Goal: Task Accomplishment & Management: Complete application form

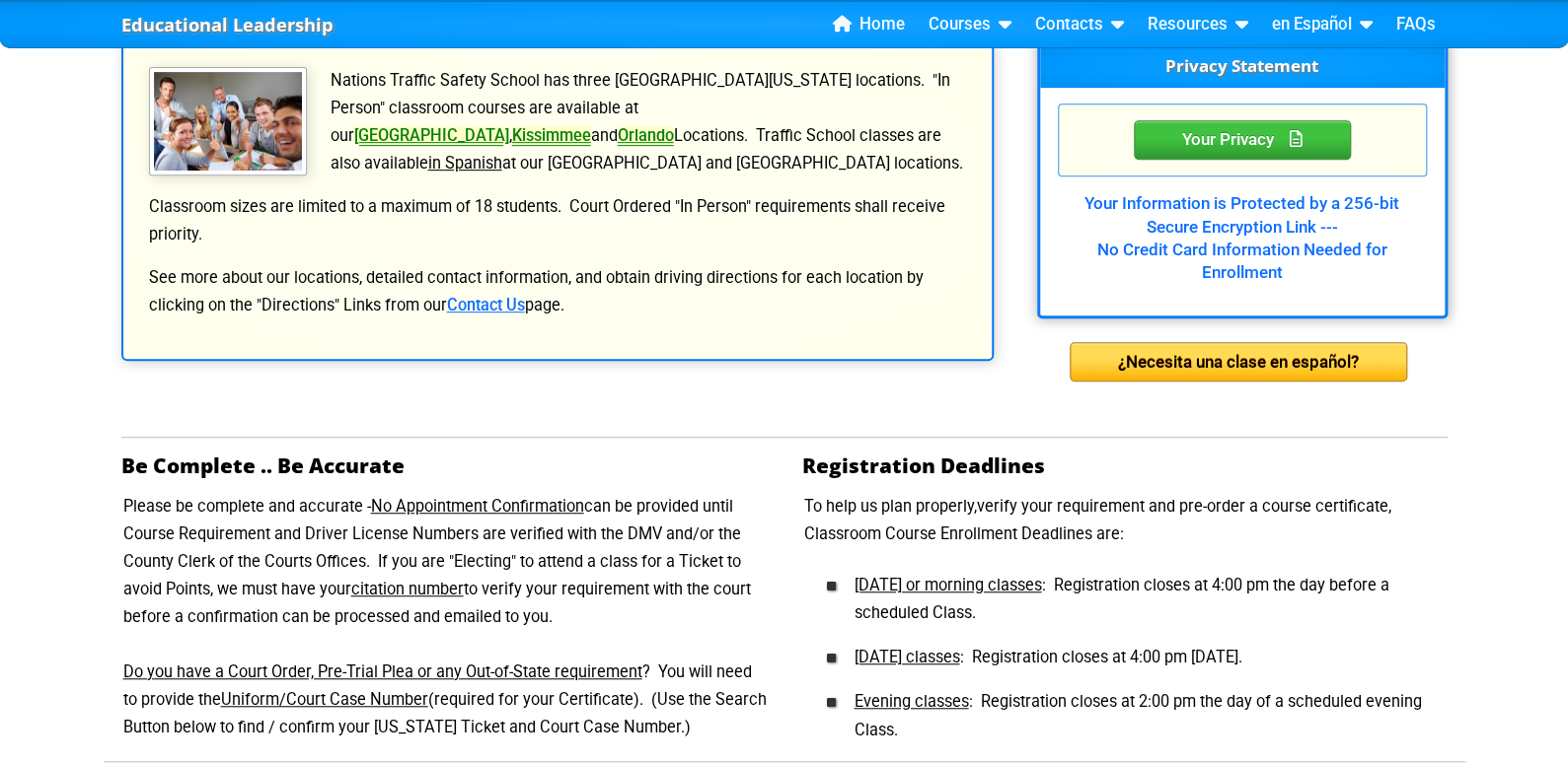
scroll to position [788, 0]
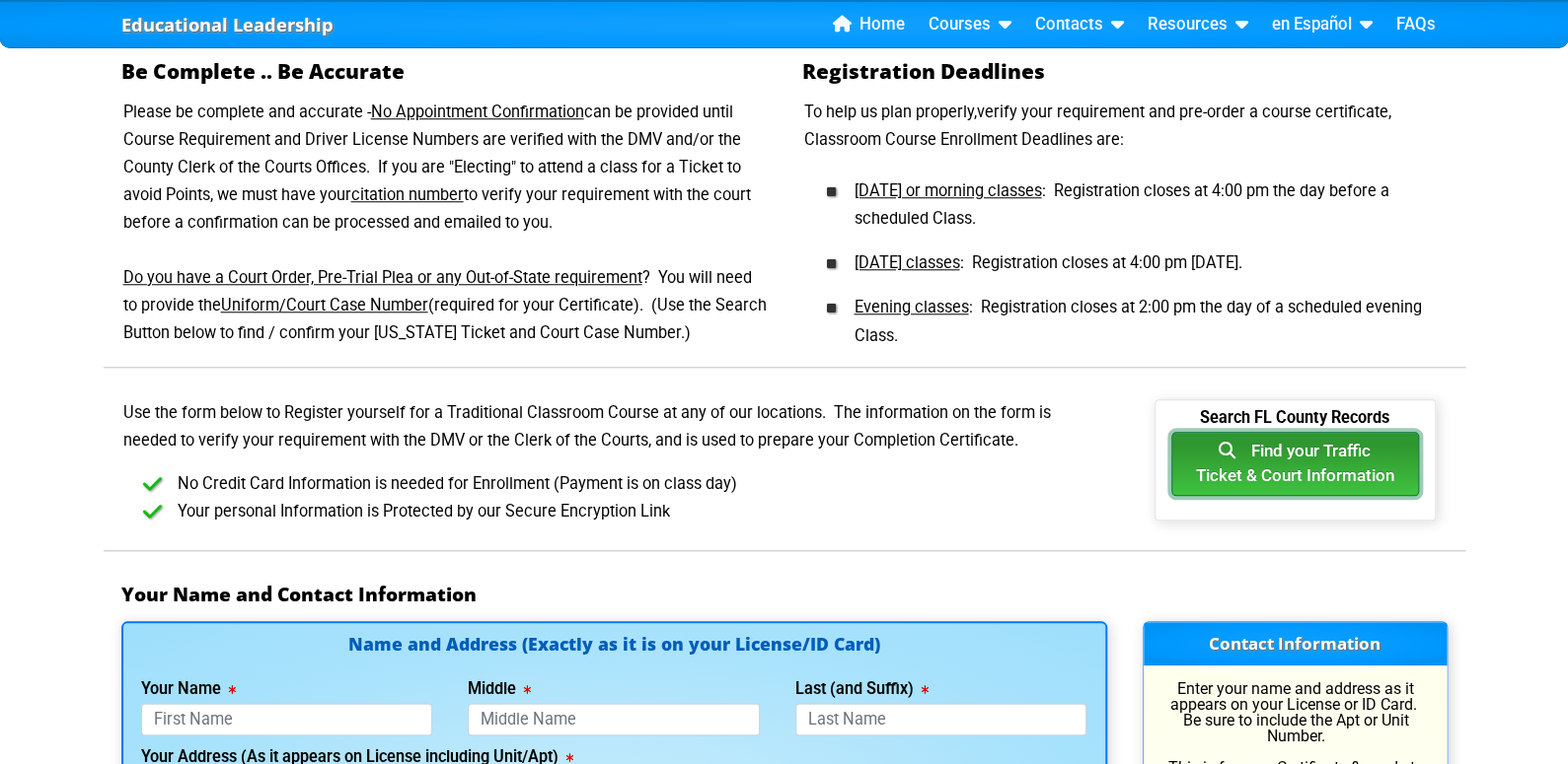
drag, startPoint x: 1345, startPoint y: 447, endPoint x: 1363, endPoint y: 459, distance: 21.6
click at [1363, 459] on button "Find your Traffic Ticket & Court Information" at bounding box center [1294, 465] width 248 height 65
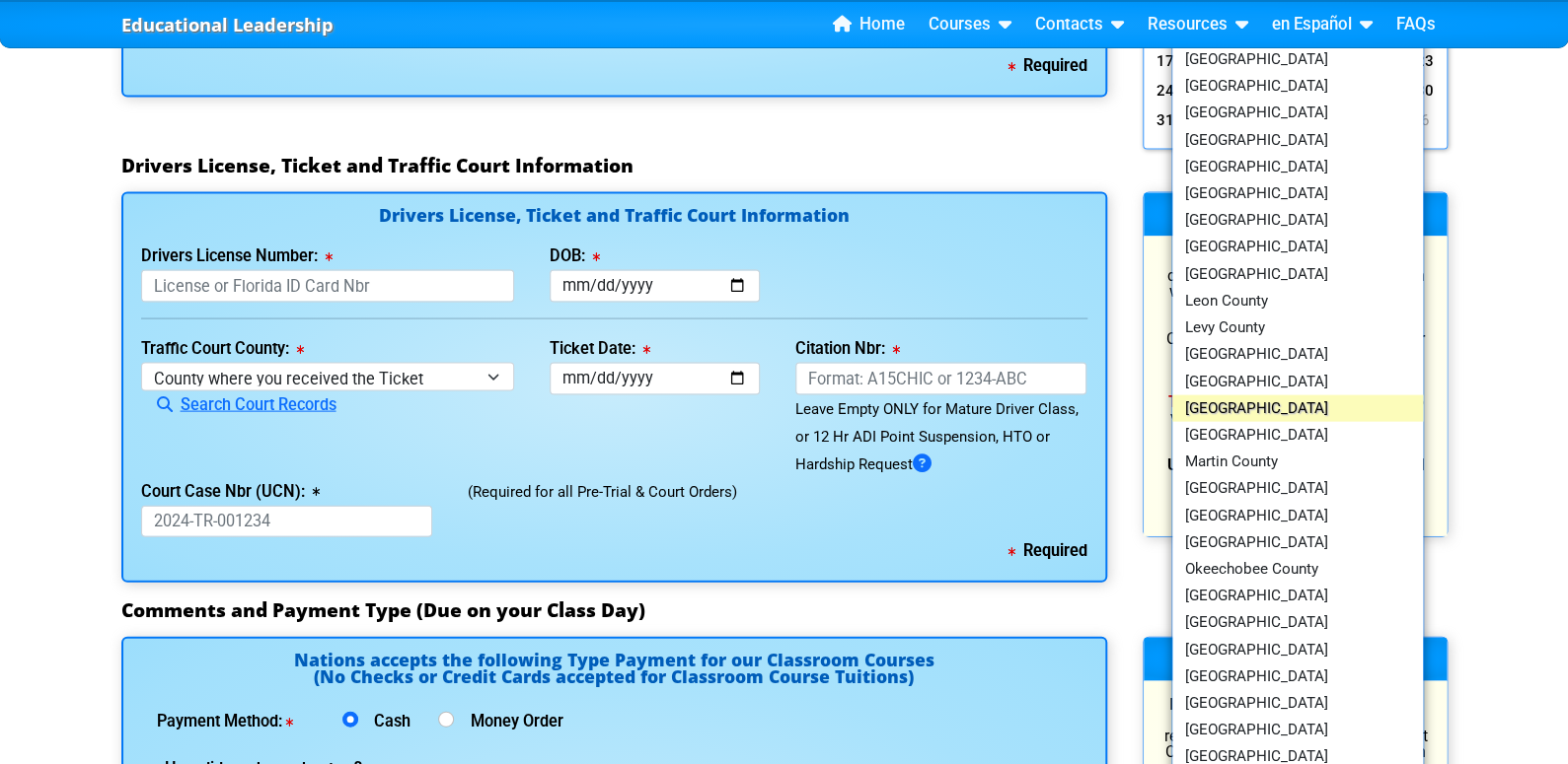
scroll to position [2367, 0]
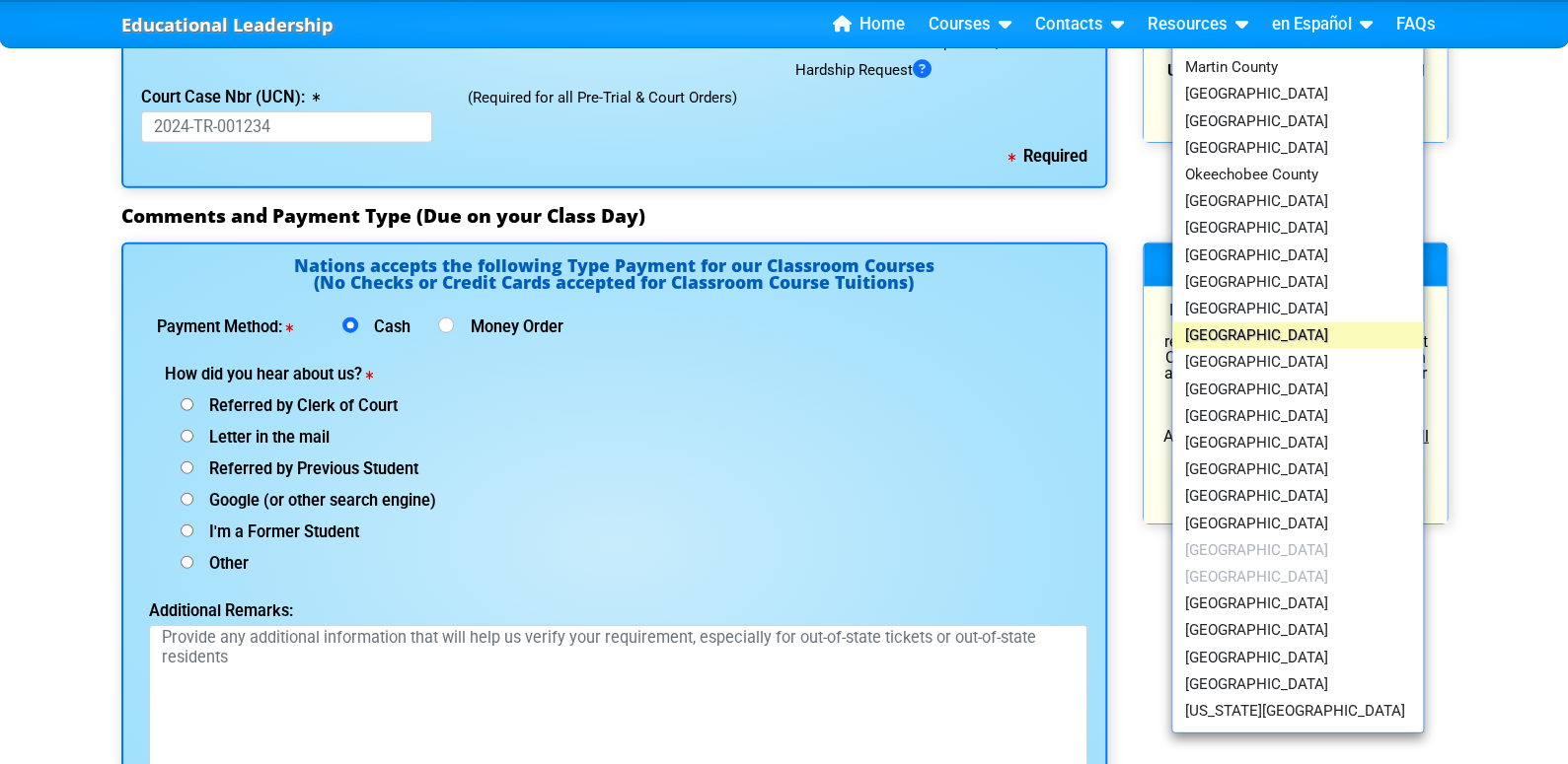
click at [1250, 324] on link "[GEOGRAPHIC_DATA]" at bounding box center [1297, 336] width 252 height 27
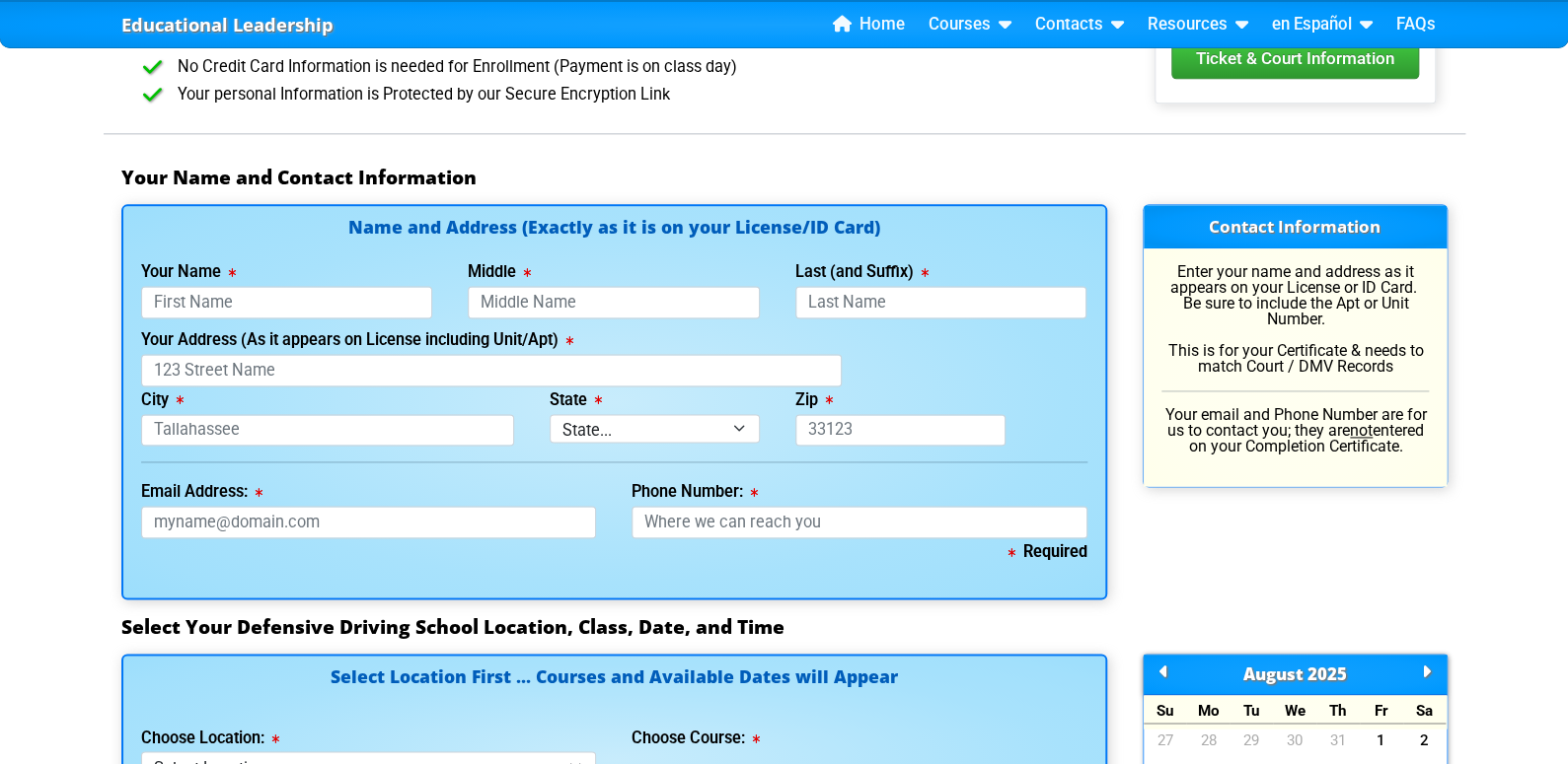
scroll to position [1578, 0]
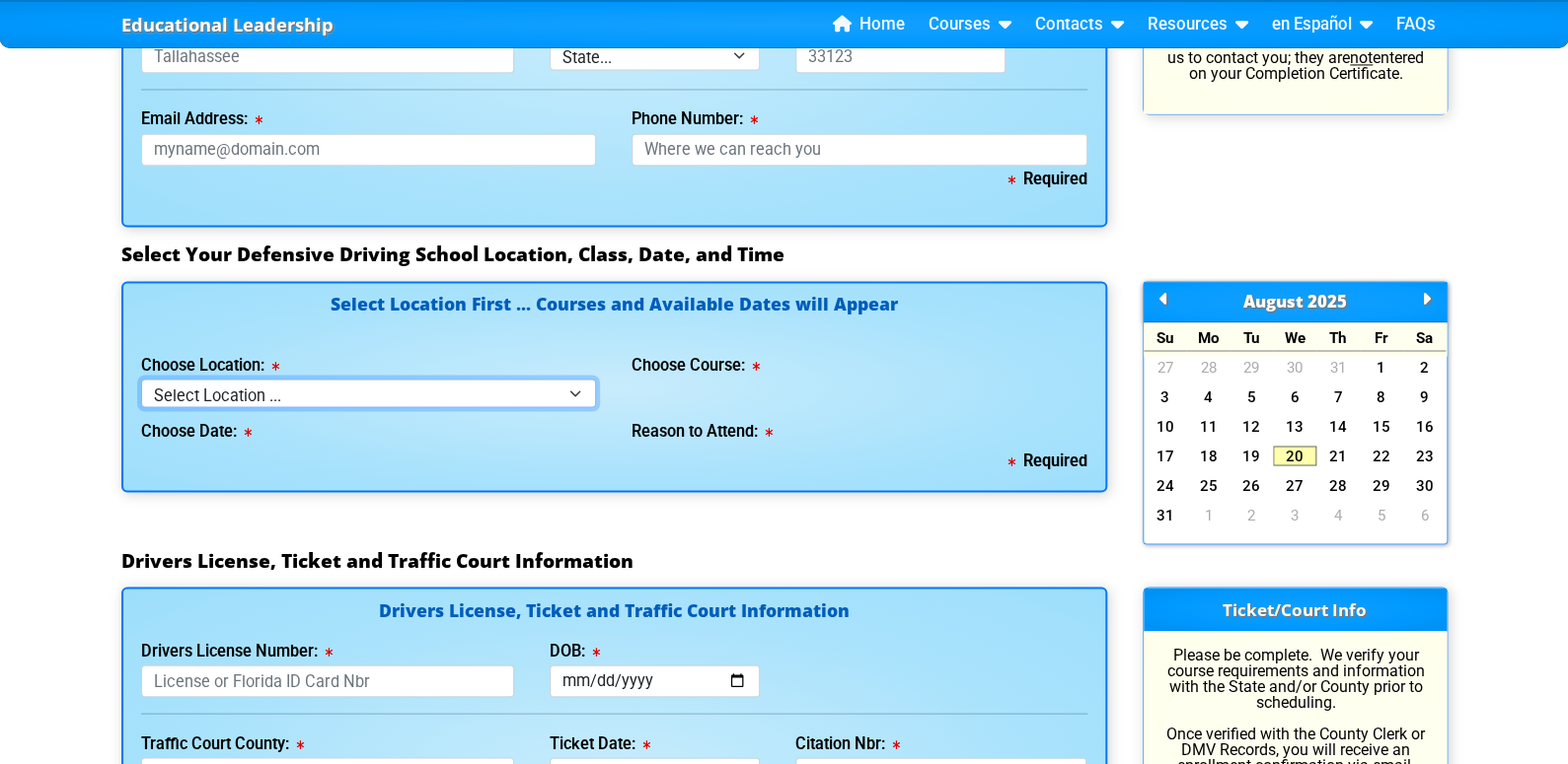
click at [546, 387] on select "Select Location ... Tampa Orlando Kissimmee [GEOGRAPHIC_DATA] - en español [GEO…" at bounding box center [369, 393] width 456 height 29
select select "4"
click at [141, 379] on select "Select Location ... Tampa Orlando Kissimmee [GEOGRAPHIC_DATA] - en español [GEO…" at bounding box center [369, 393] width 456 height 29
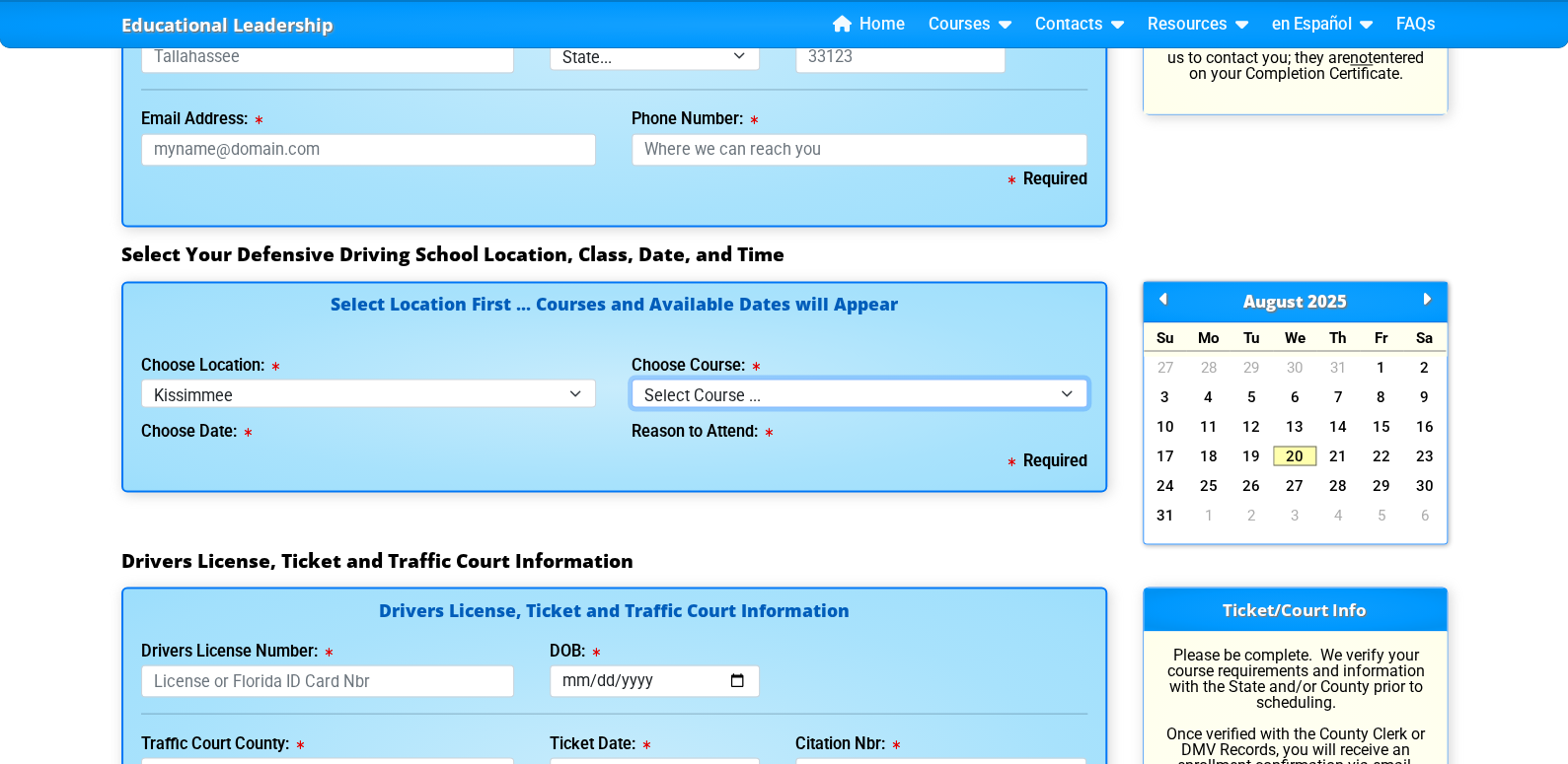
click at [740, 389] on select "Select Course ... 4 Hour BDI Class (Basic Course & TCAC) 4 Hour Under 25 Class …" at bounding box center [859, 393] width 456 height 29
select select "1"
click at [631, 379] on select "Select Course ... 4 Hour BDI Class (Basic Course & TCAC) 4 Hour Under 25 Class …" at bounding box center [859, 393] width 456 height 29
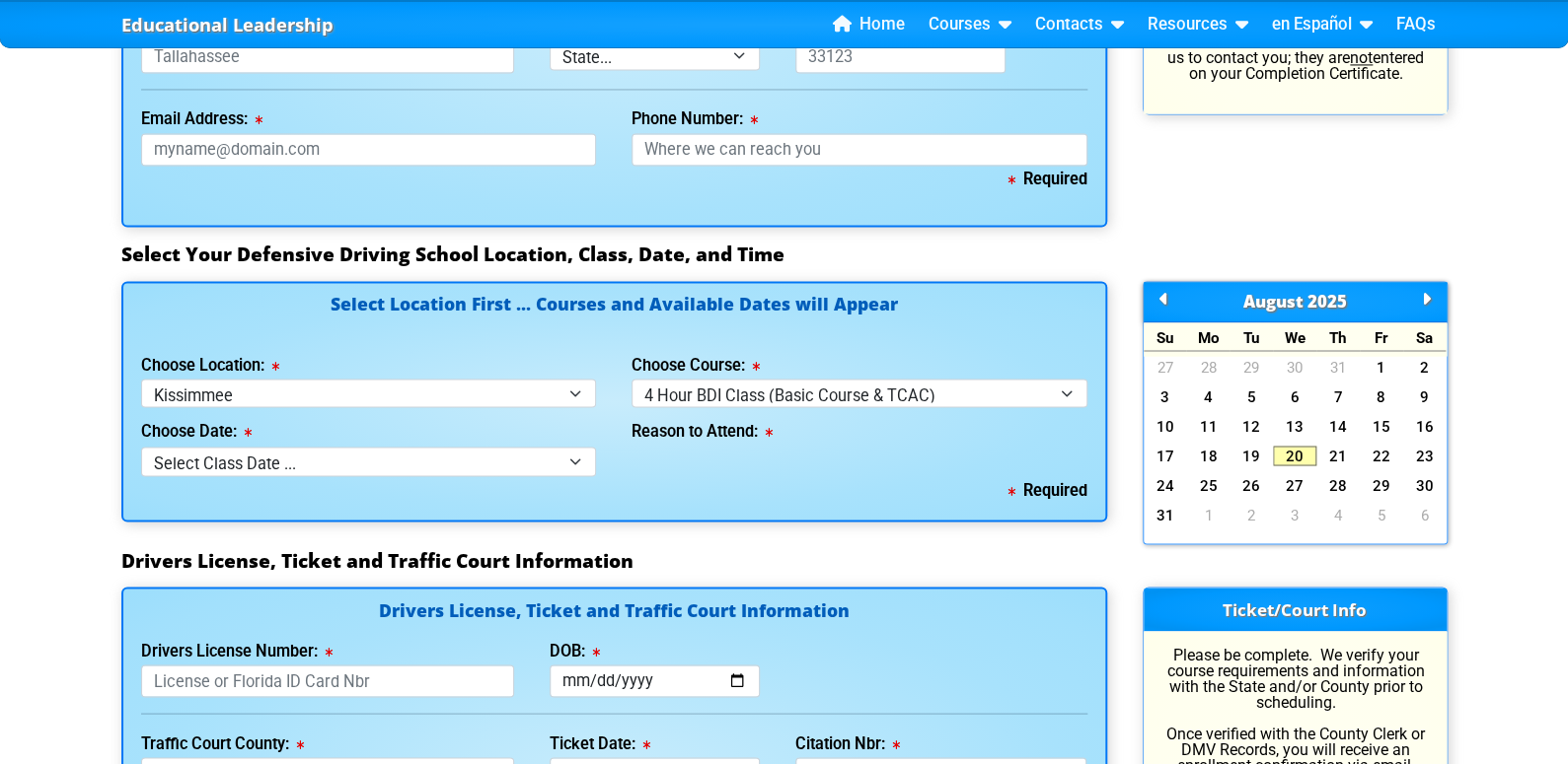
click at [556, 478] on div "Required" at bounding box center [614, 491] width 946 height 28
click at [561, 467] on select "Select Class Date ... [DATE] -- ([DATE] from 9:30am-1:30pm)" at bounding box center [369, 461] width 456 height 29
select select "[DATE], 4"
click at [141, 447] on select "Select Class Date ... [DATE] -- ([DATE] from 9:30am-1:30pm)" at bounding box center [369, 461] width 456 height 29
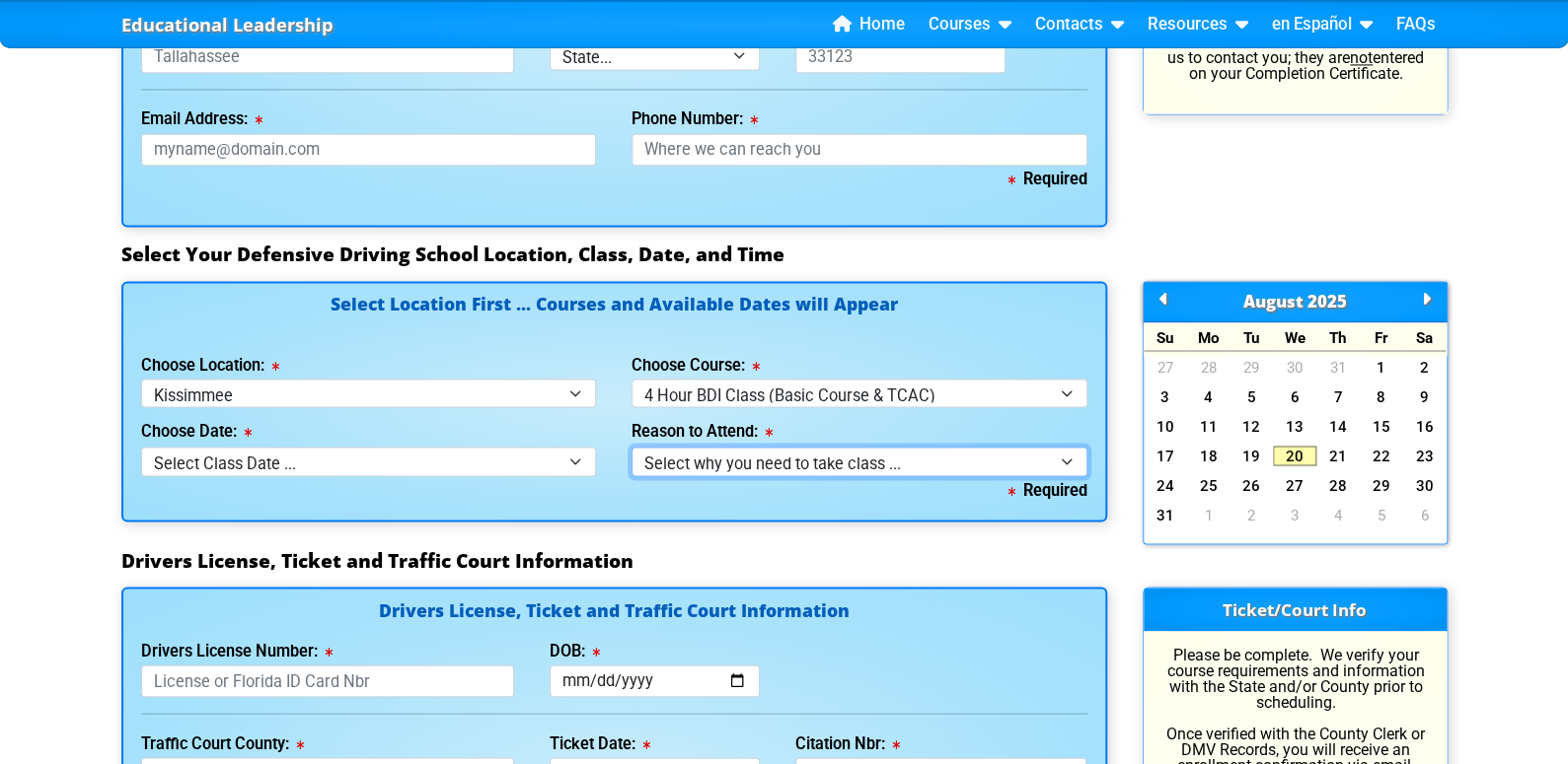
click at [806, 458] on select "Select why you need to take class ... Election for Traffic Ticket (No Points) C…" at bounding box center [859, 461] width 456 height 29
select select "BDI - Court Ordered"
click at [631, 447] on select "Select why you need to take class ... Election for Traffic Ticket (No Points) C…" at bounding box center [859, 461] width 456 height 29
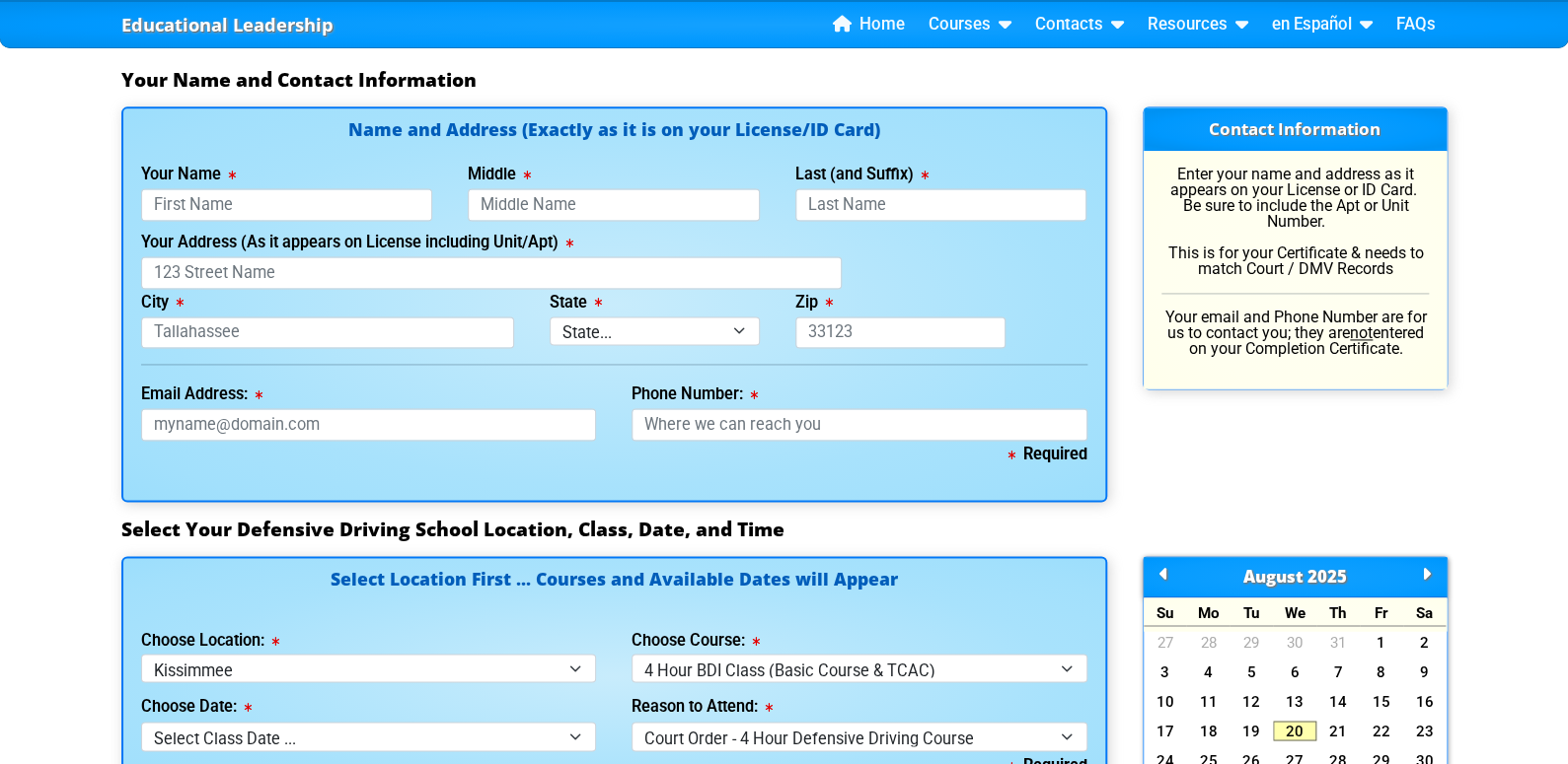
scroll to position [1697, 0]
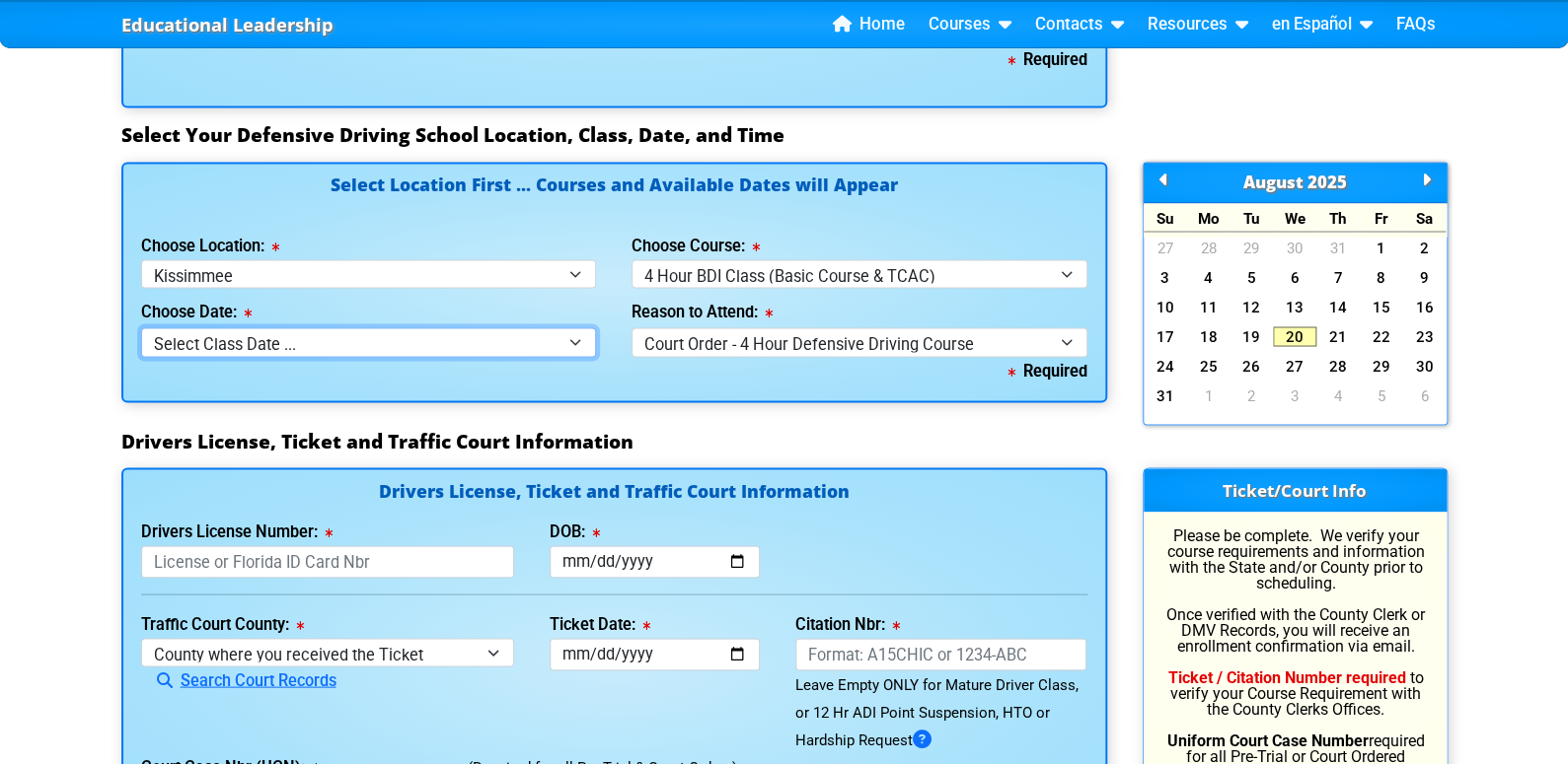
click at [568, 339] on select "Select Class Date ... [DATE] -- ([DATE] from 9:30am-1:30pm)" at bounding box center [369, 342] width 456 height 29
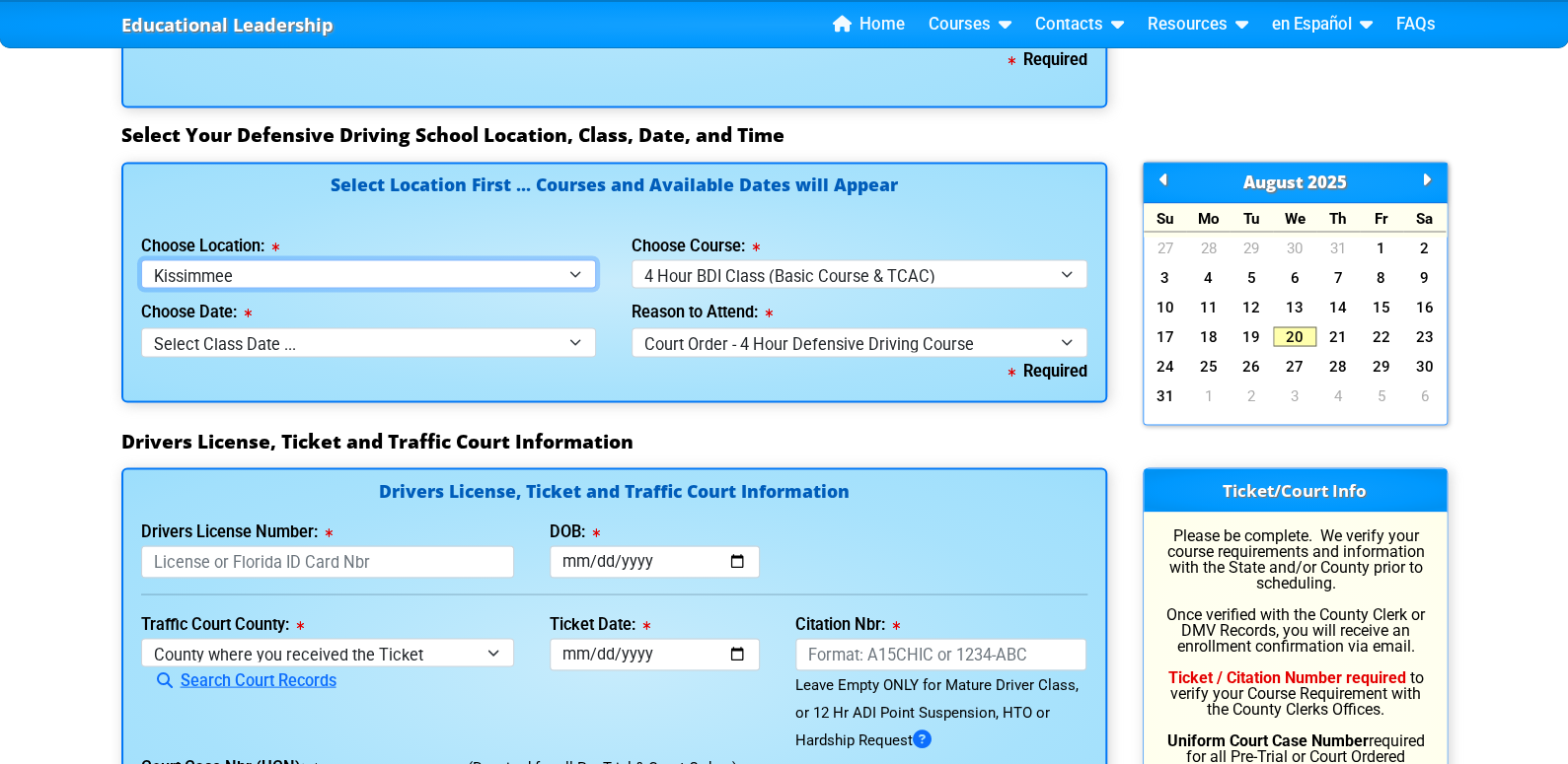
click at [575, 264] on select "Select Location ... Tampa Orlando Kissimmee [GEOGRAPHIC_DATA] - en español [GEO…" at bounding box center [369, 273] width 456 height 29
select select "3"
click at [141, 260] on select "Select Location ... Tampa Orlando Kissimmee [GEOGRAPHIC_DATA] - en español [GEO…" at bounding box center [369, 273] width 456 height 29
select select
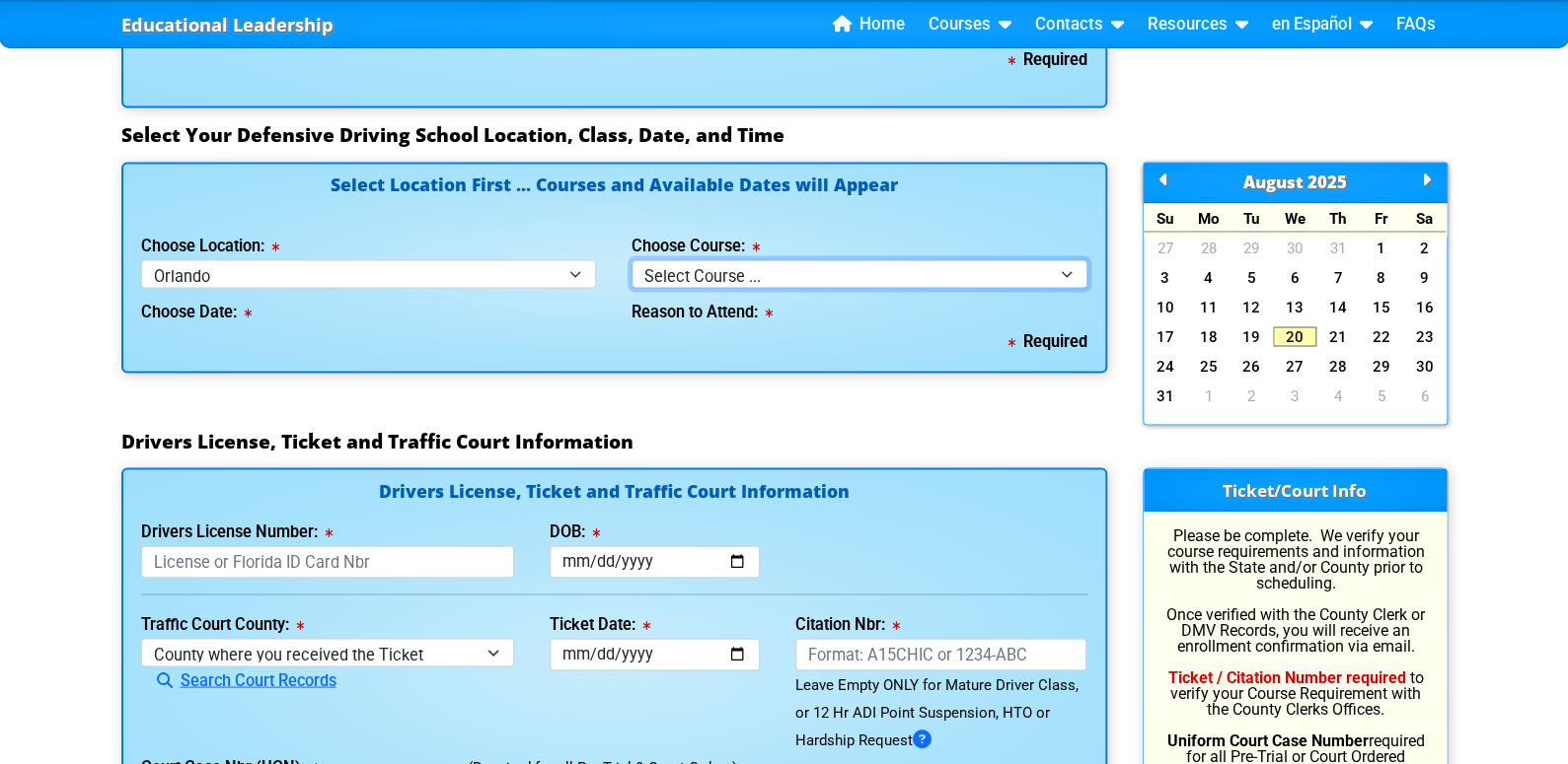
click at [769, 270] on select "Select Course ... 4 Hour Under 25 Class (STOP or Youthful Offender) 8 Hour Aggr…" at bounding box center [859, 273] width 456 height 29
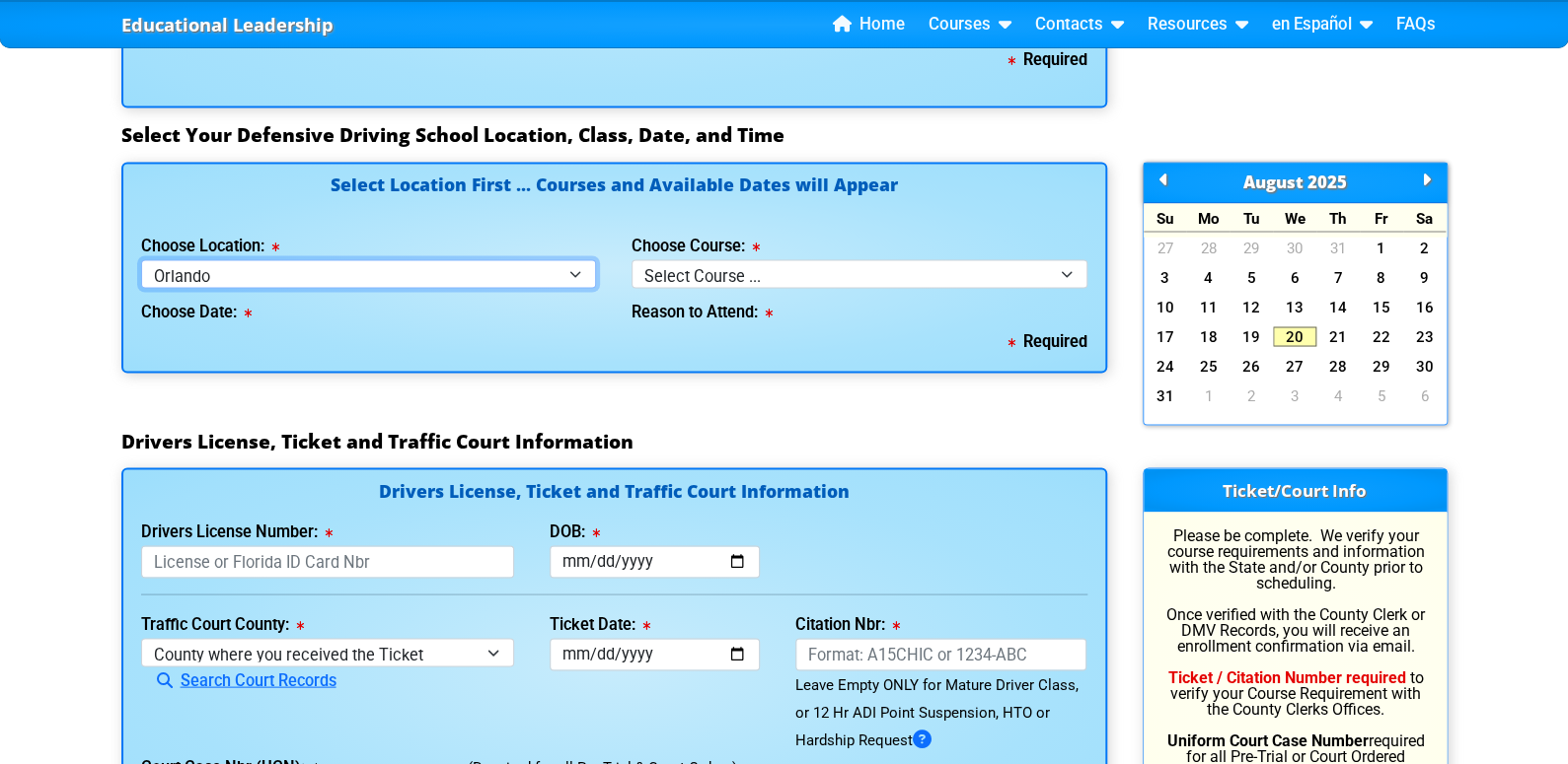
click at [583, 267] on select "Select Location ... Tampa Orlando Kissimmee [GEOGRAPHIC_DATA] - en español [GEO…" at bounding box center [369, 273] width 456 height 29
select select "2"
click at [141, 260] on select "Select Location ... Tampa Orlando Kissimmee [GEOGRAPHIC_DATA] - en español [GEO…" at bounding box center [369, 273] width 456 height 29
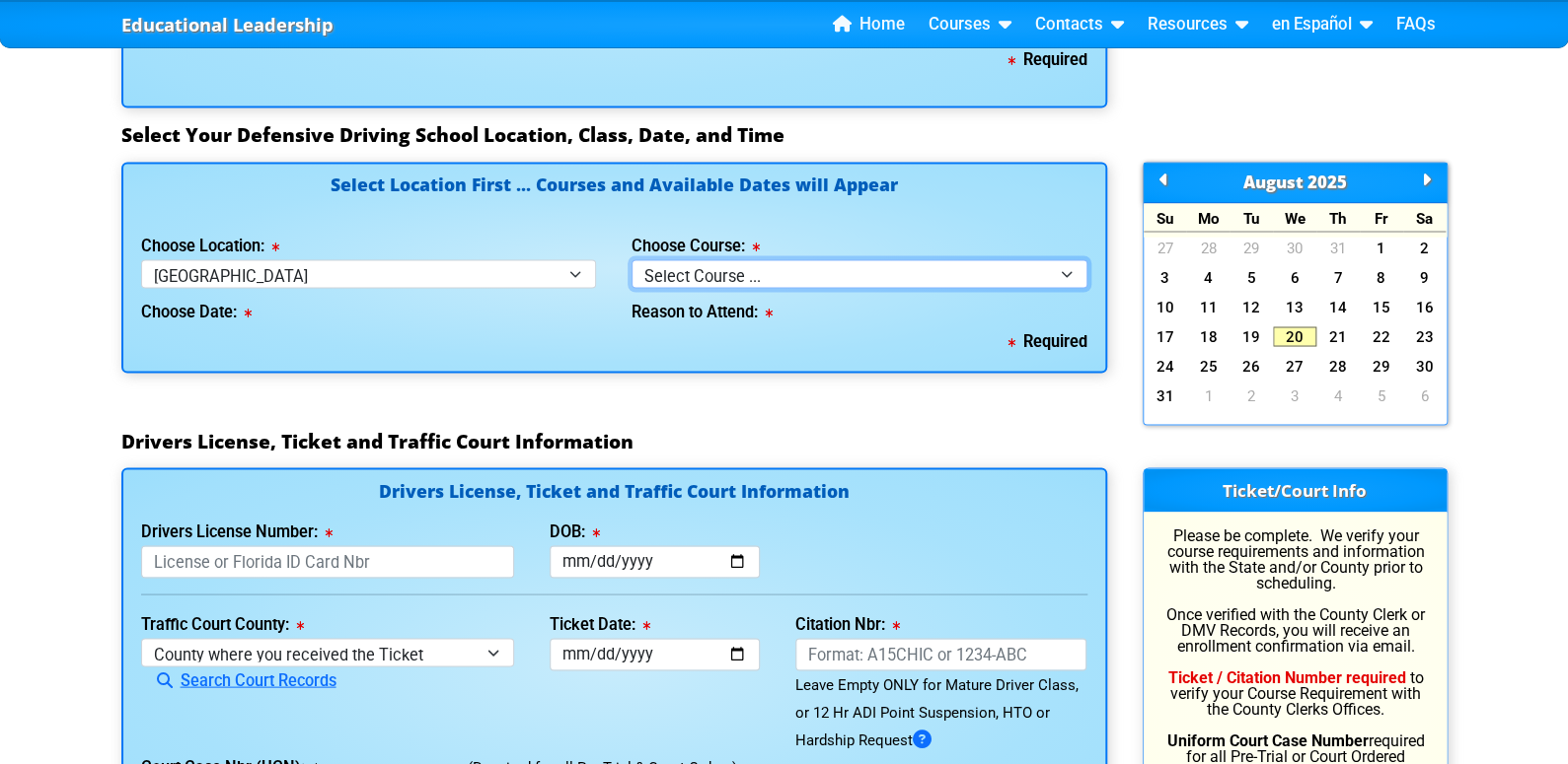
click at [1064, 269] on select "Select Course ... 4 Hour BDI Class (Basic Course & TCAC) 4 Hour Under 25 Class …" at bounding box center [859, 273] width 456 height 29
select select "1"
click at [631, 260] on select "Select Course ... 4 Hour BDI Class (Basic Course & TCAC) 4 Hour Under 25 Class …" at bounding box center [859, 273] width 456 height 29
select select
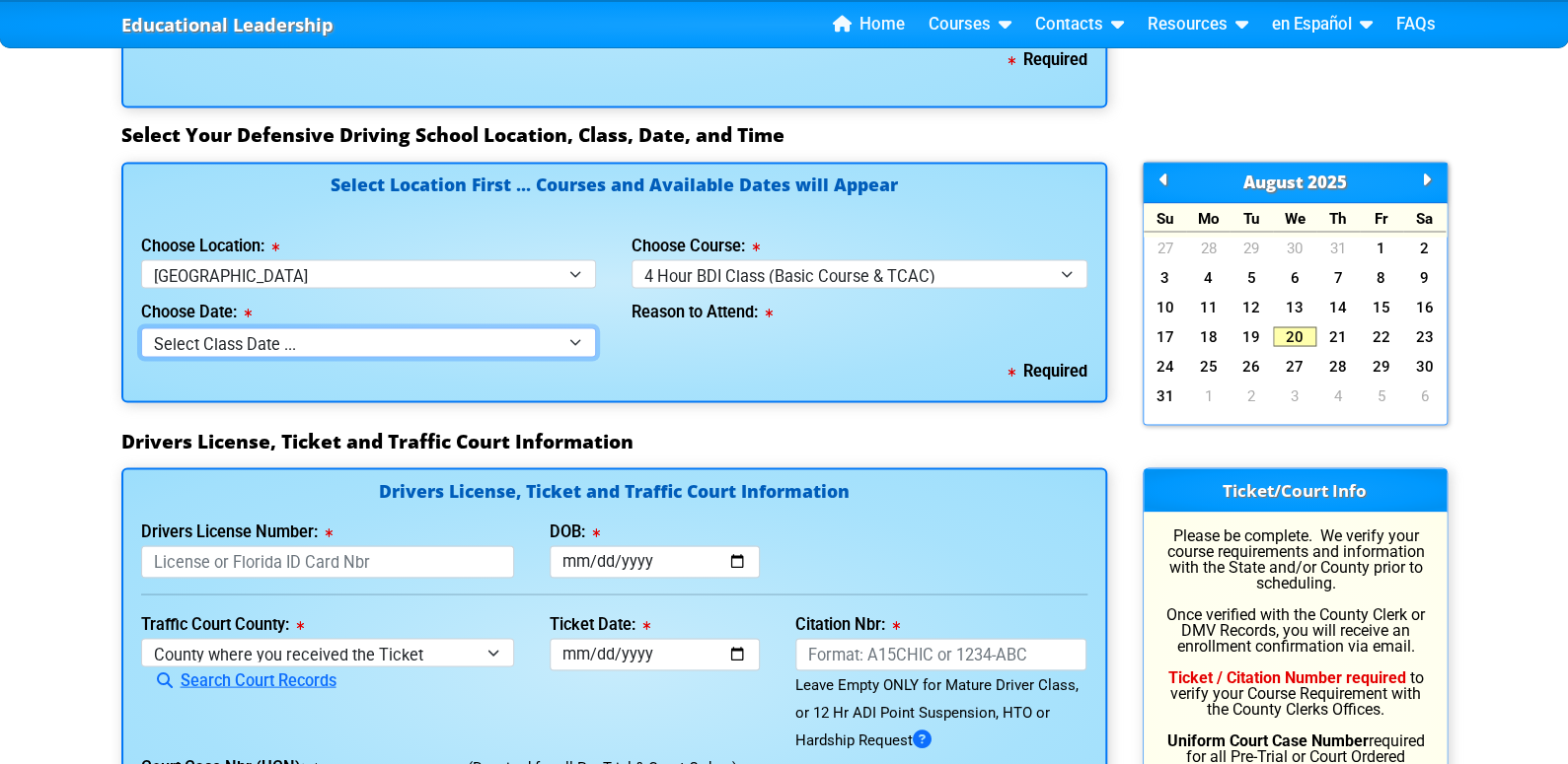
click at [514, 338] on select "Select Class Date ... Aug 20 -- (Registration Closed - Class Full) Aug 23 -- (S…" at bounding box center [369, 342] width 456 height 29
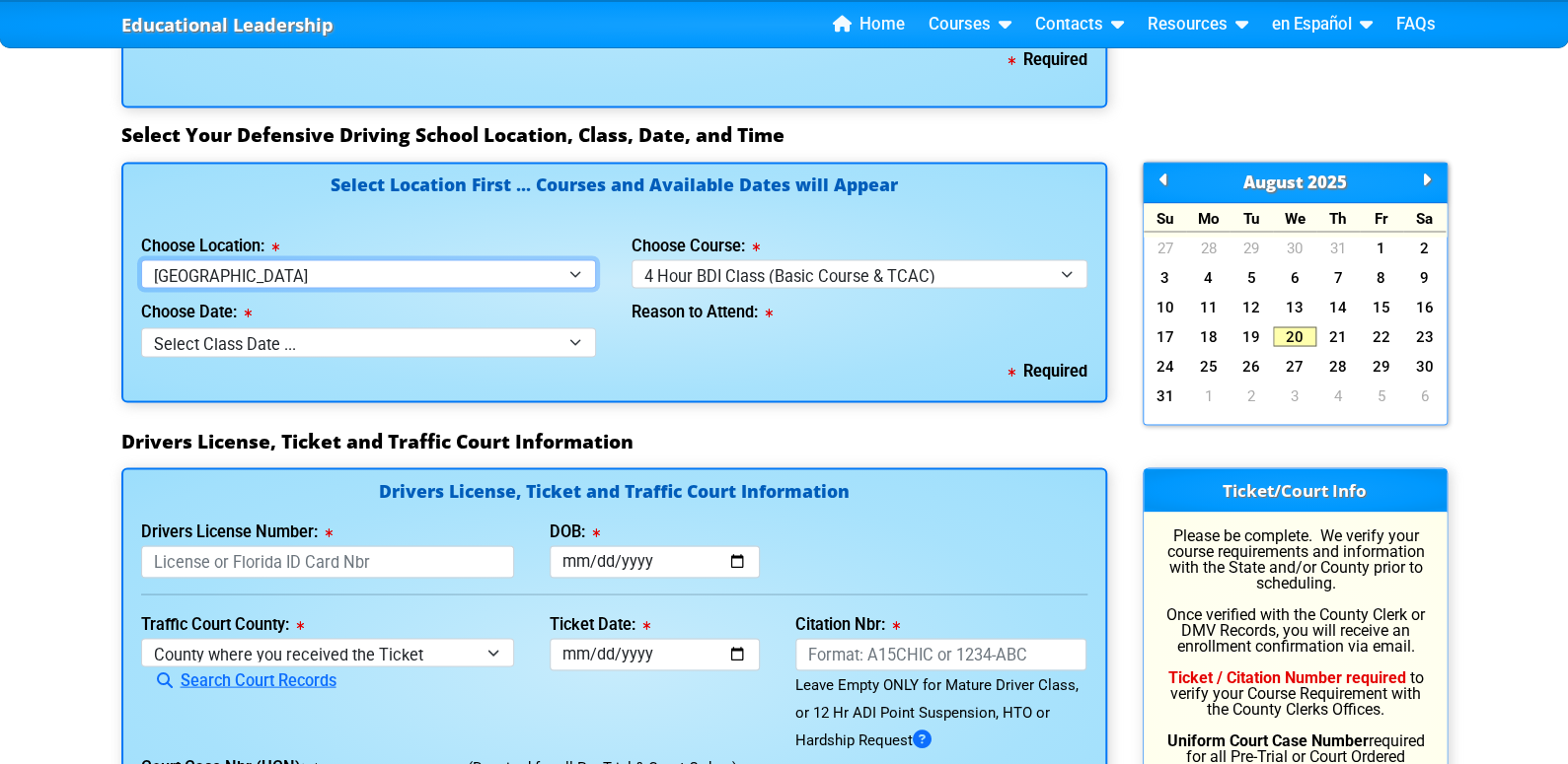
click at [511, 277] on select "Select Location ... Tampa Orlando Kissimmee [GEOGRAPHIC_DATA] - en español [GEO…" at bounding box center [369, 273] width 456 height 29
select select "4"
click at [141, 260] on select "Select Location ... Tampa Orlando Kissimmee [GEOGRAPHIC_DATA] - en español [GEO…" at bounding box center [369, 273] width 456 height 29
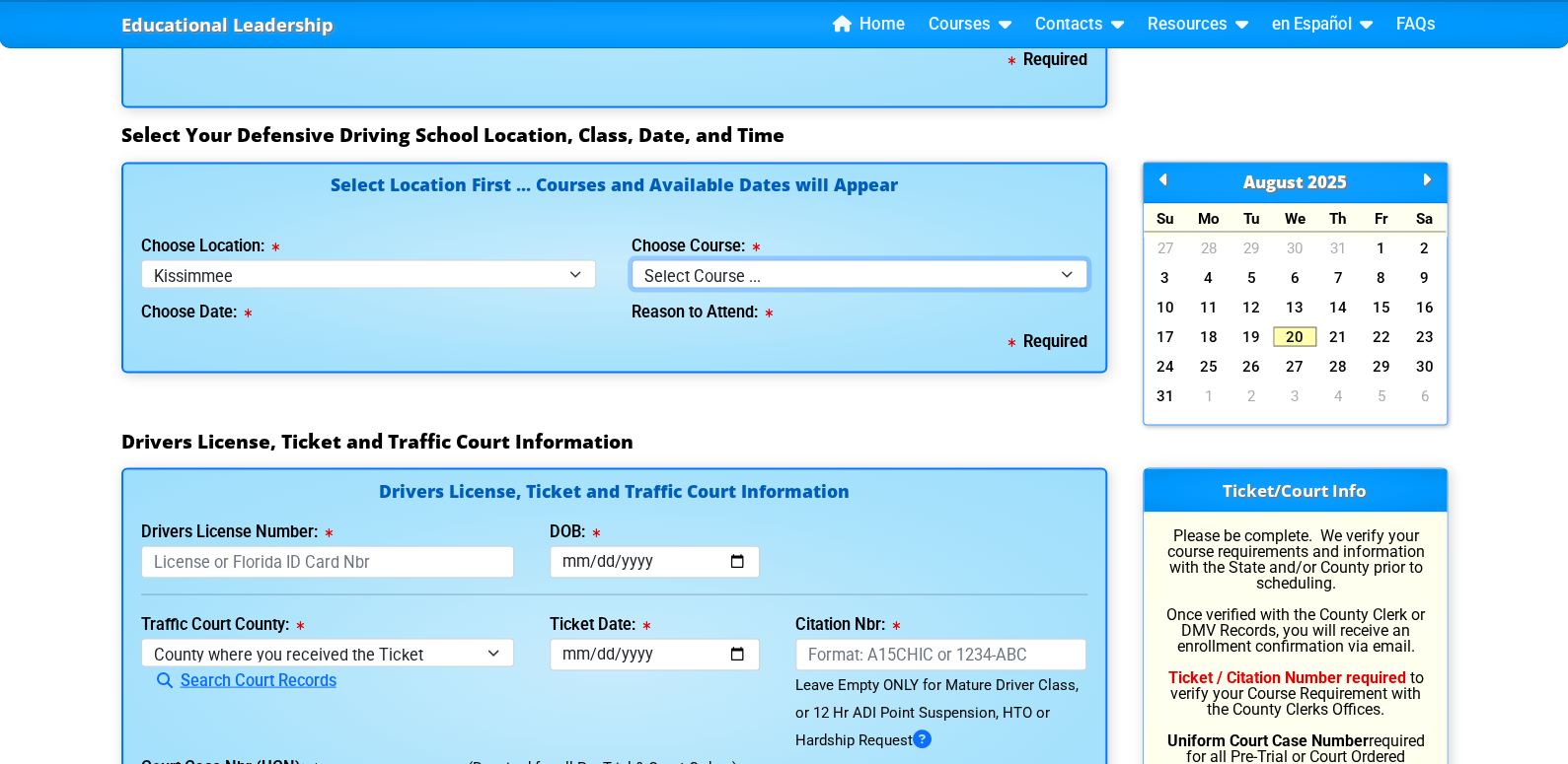
click at [776, 276] on select "Select Course ... 4 Hour BDI Class (Basic Course & TCAC) 4 Hour Under 25 Class …" at bounding box center [859, 273] width 456 height 29
select select "1"
click at [631, 260] on select "Select Course ... 4 Hour BDI Class (Basic Course & TCAC) 4 Hour Under 25 Class …" at bounding box center [859, 273] width 456 height 29
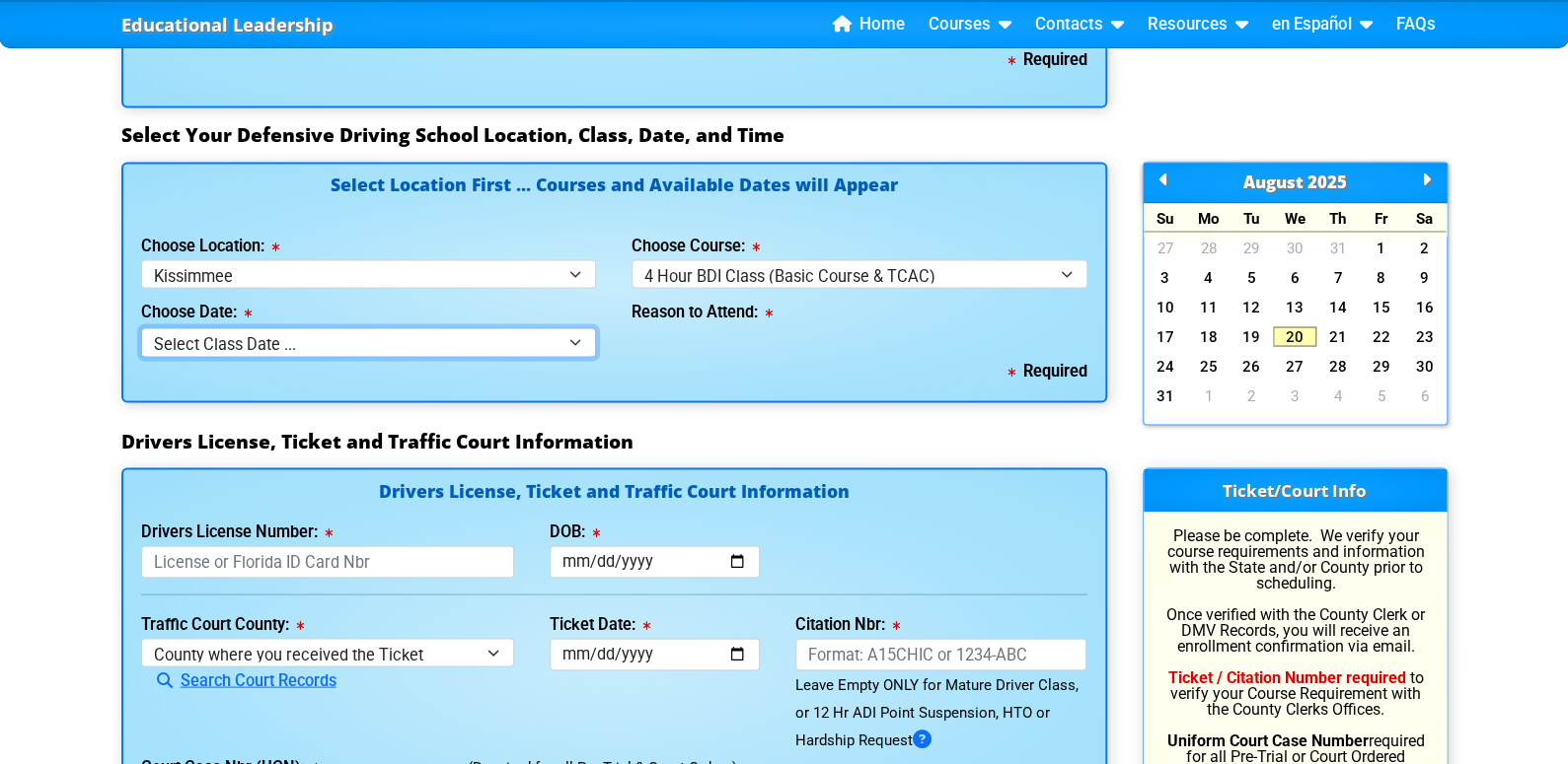
click at [547, 335] on select "Select Class Date ... [DATE] -- ([DATE] from 9:30am-1:30pm)" at bounding box center [369, 342] width 456 height 29
select select "[DATE], 4"
click at [141, 328] on select "Select Class Date ... [DATE] -- ([DATE] from 9:30am-1:30pm)" at bounding box center [369, 342] width 456 height 29
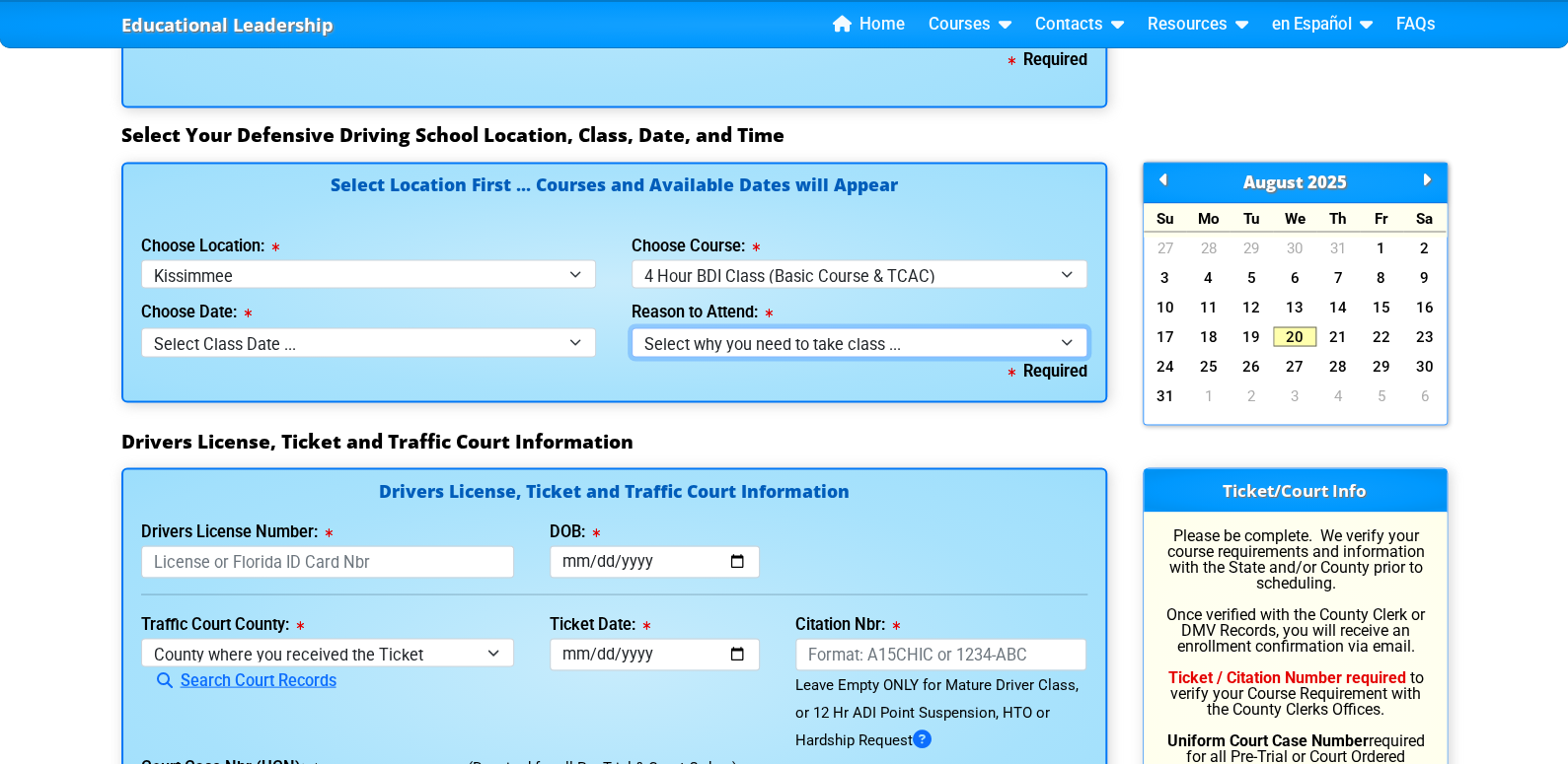
click at [1032, 328] on select "Select why you need to take class ... Election for Traffic Ticket (No Points) C…" at bounding box center [859, 342] width 456 height 29
select select "BDI - Court Ordered"
click at [631, 328] on select "Select why you need to take class ... Election for Traffic Ticket (No Points) C…" at bounding box center [859, 342] width 456 height 29
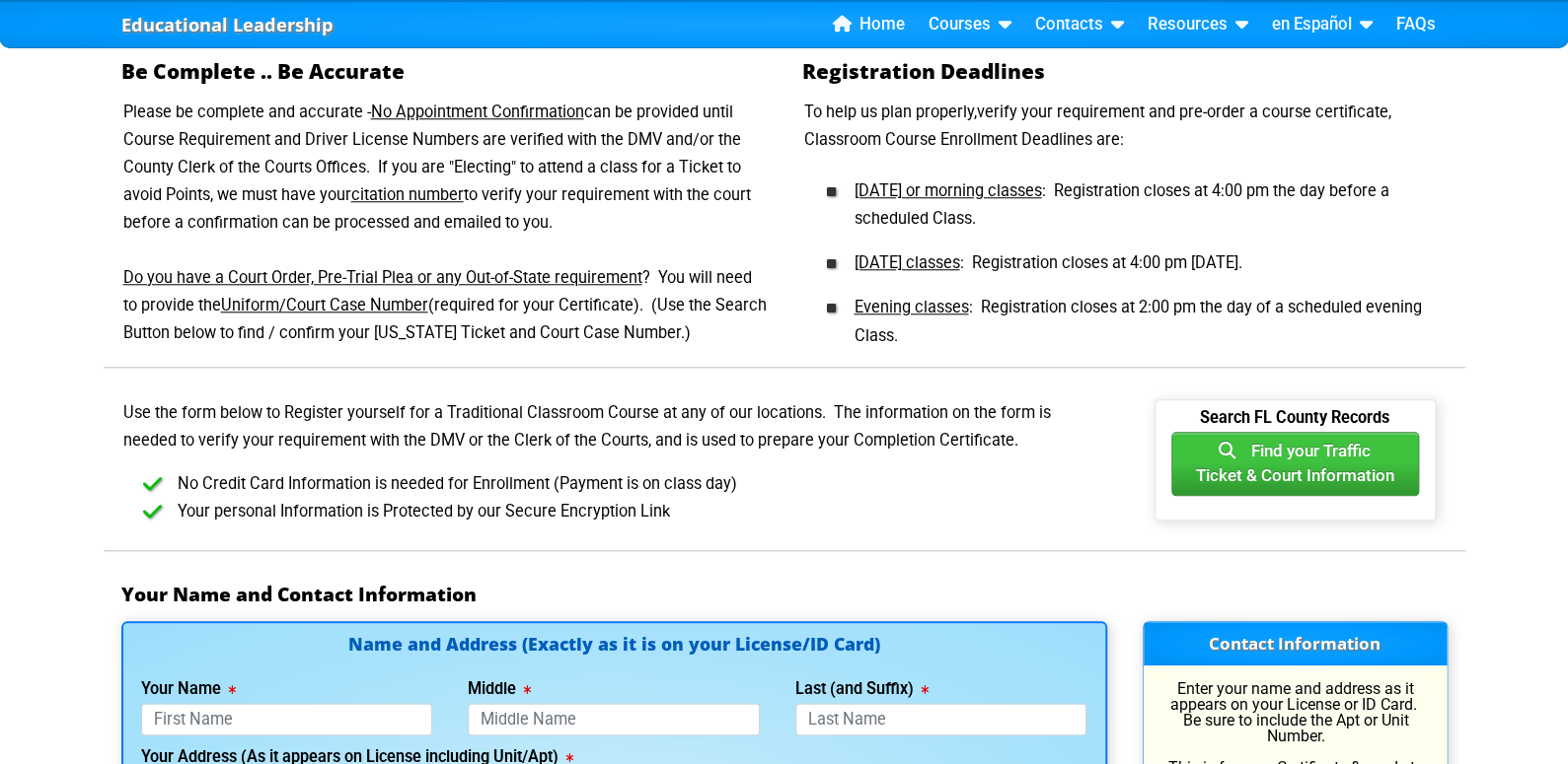
scroll to position [1184, 0]
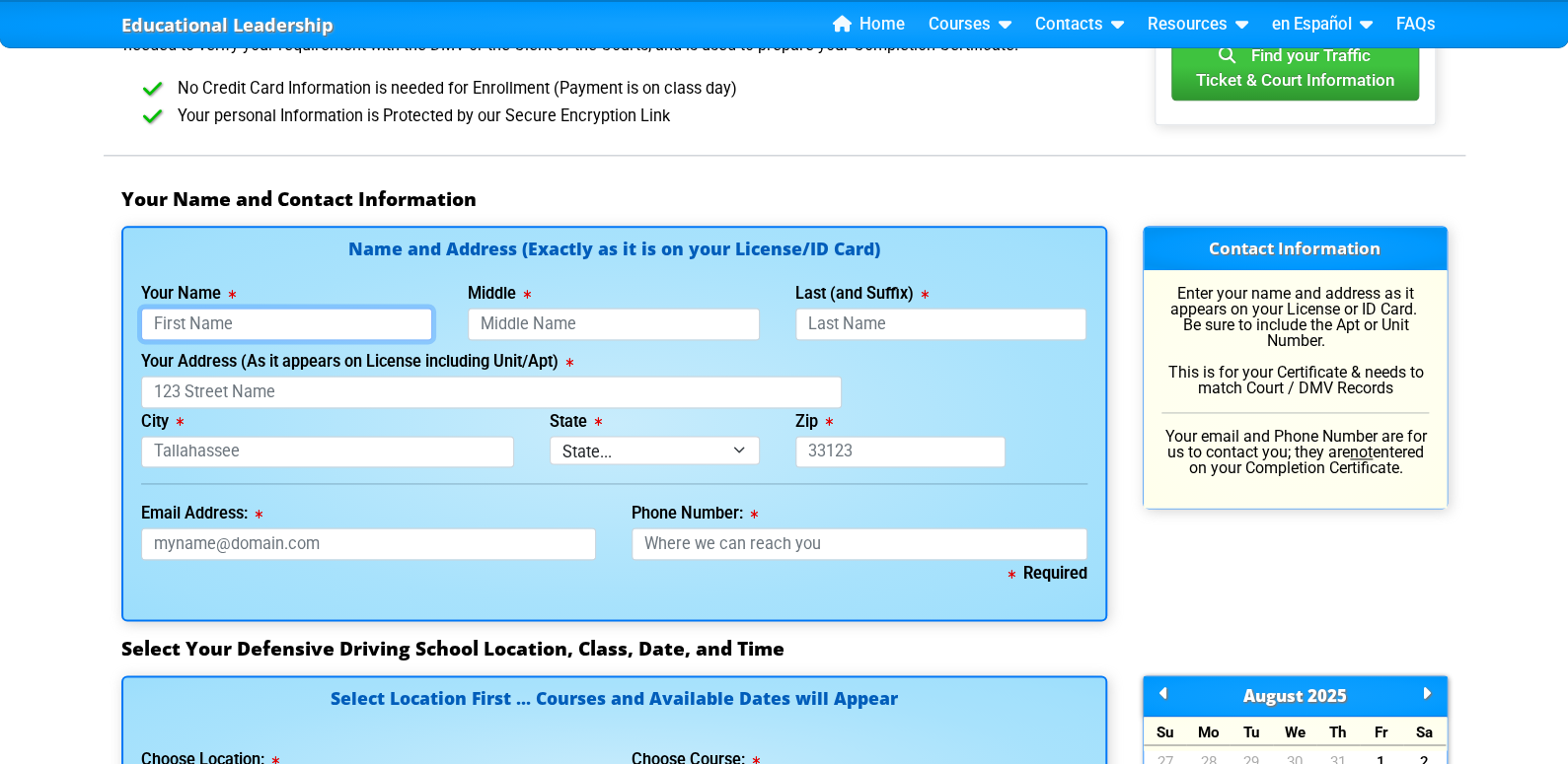
click at [267, 327] on input "Your Name" at bounding box center [287, 324] width 292 height 33
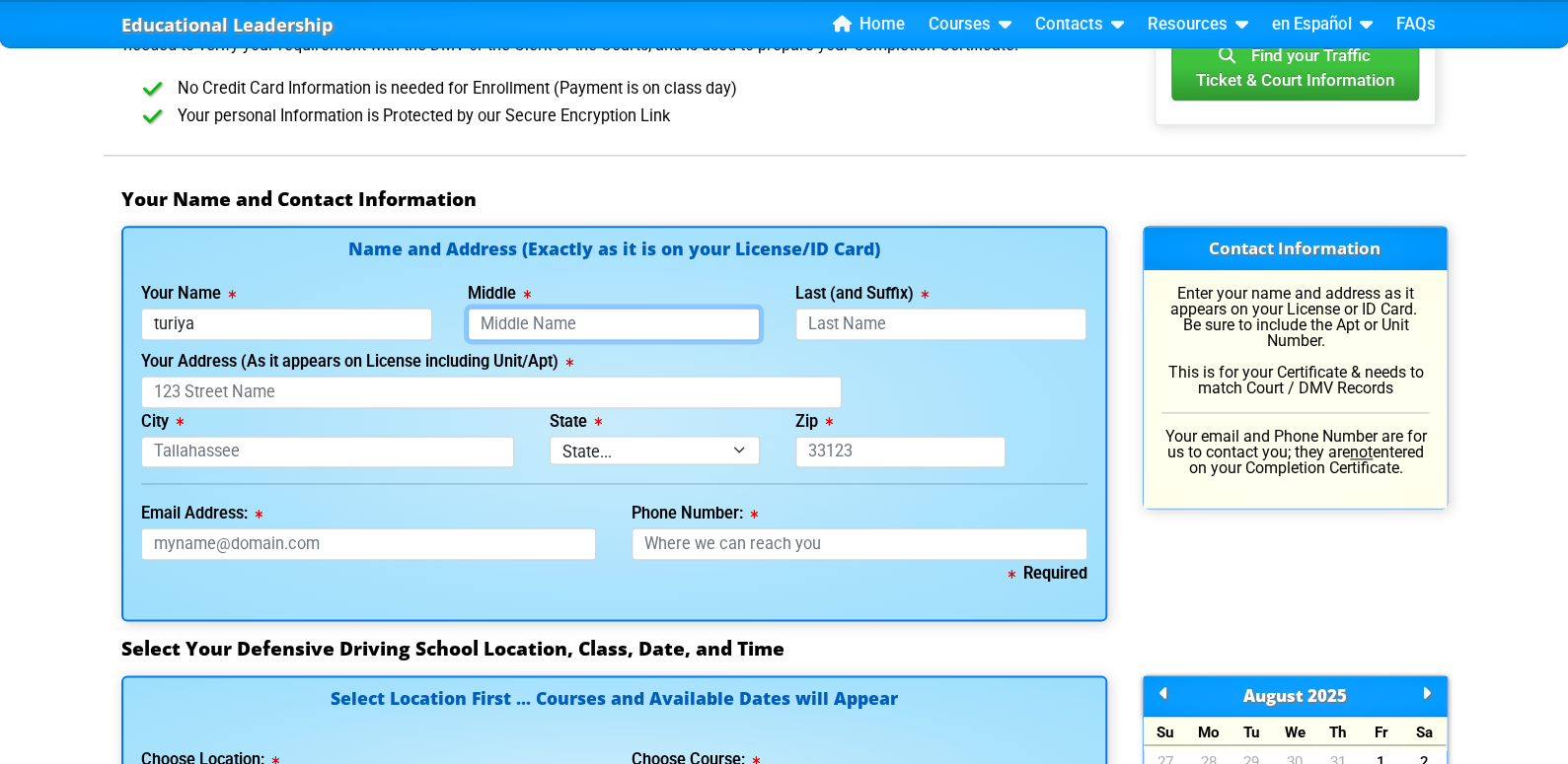
type input "Turiya"
type input "[PERSON_NAME]"
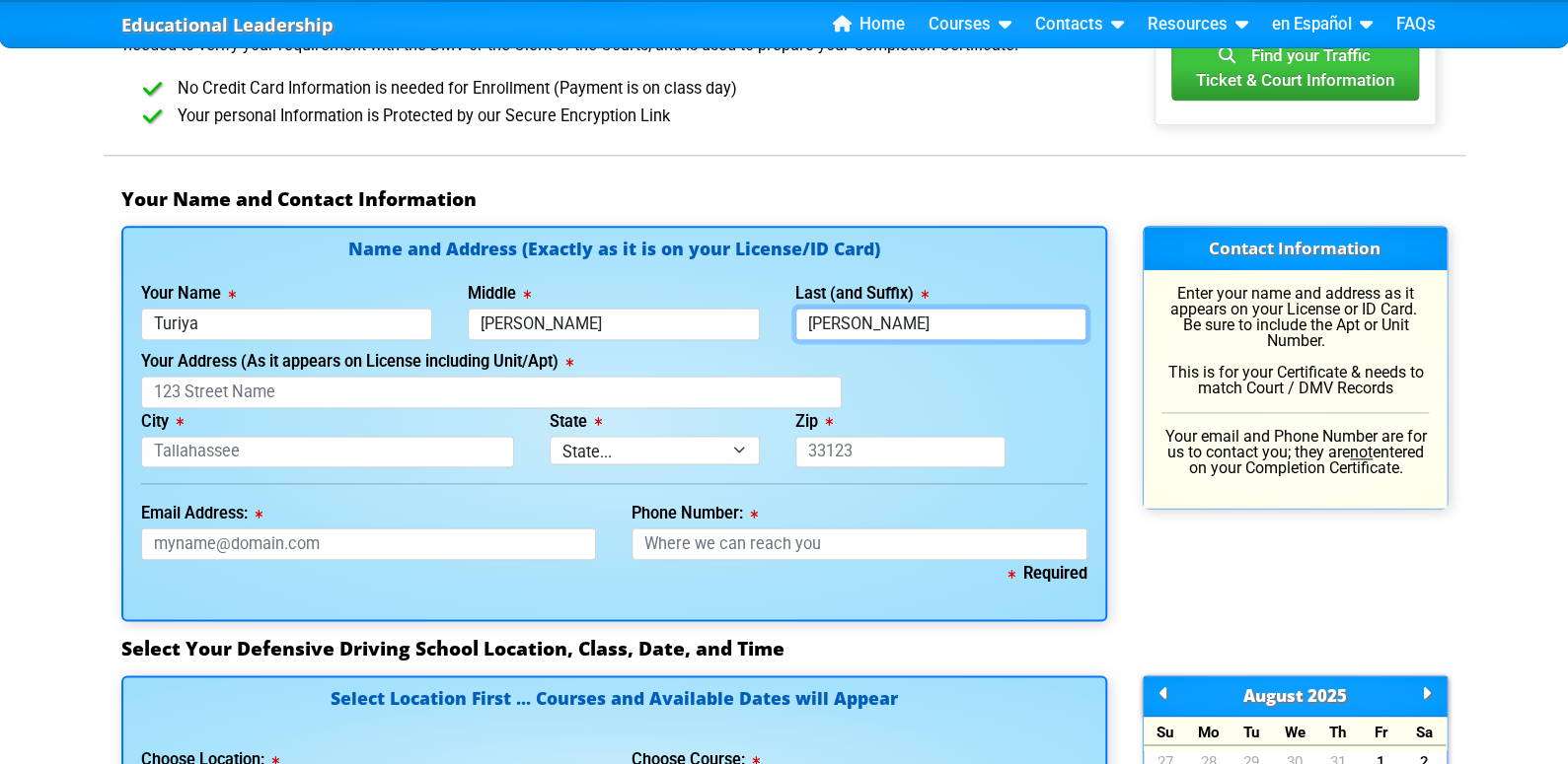
type input "[PERSON_NAME]"
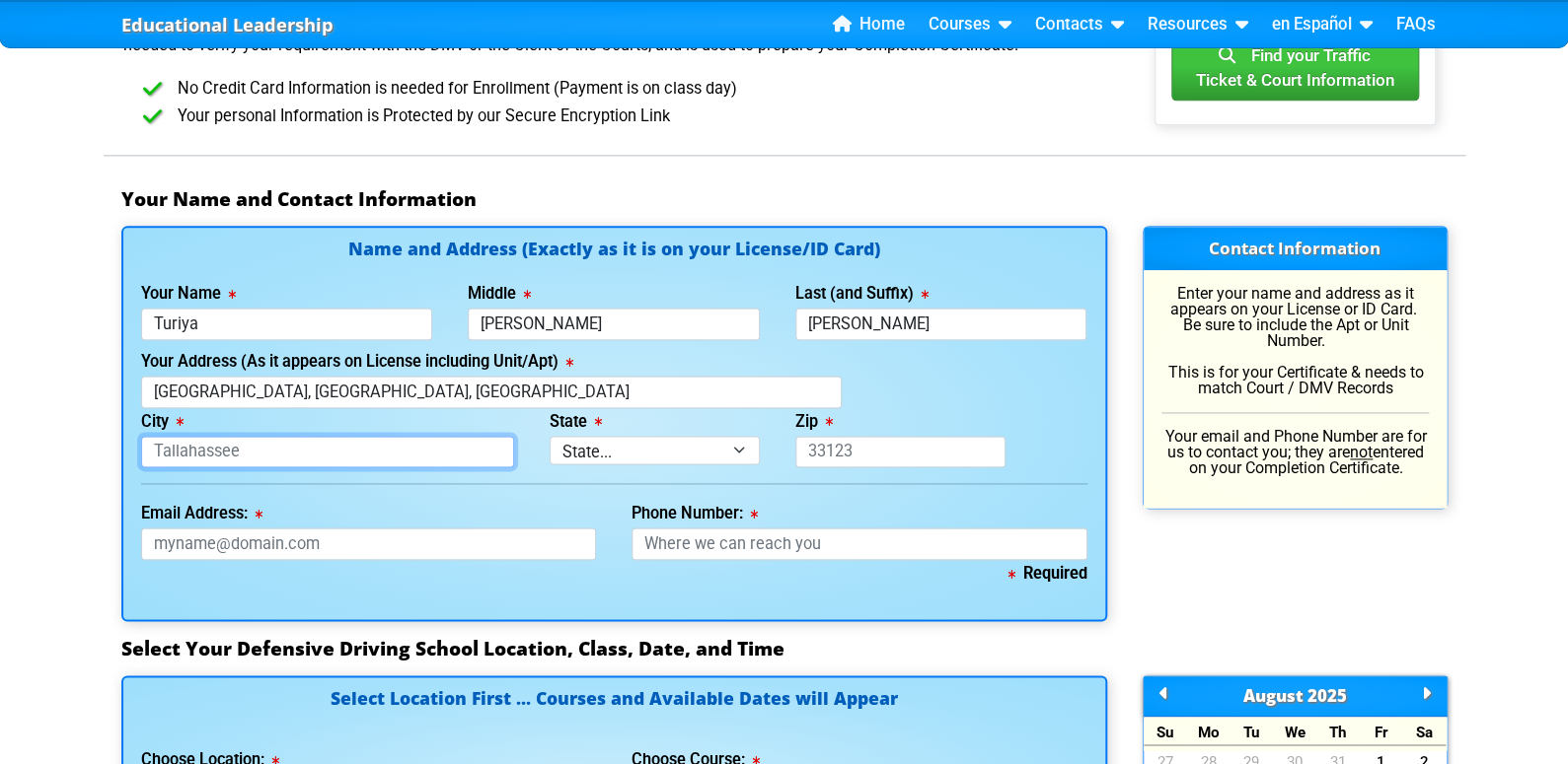
type input "[GEOGRAPHIC_DATA]"
type input "Kissimmee"
select select "{"fullName":"[US_STATE]","abbreviation":"FL","uniqueId":"1d559909-6cf0-4a4d-848…"
type input "34759"
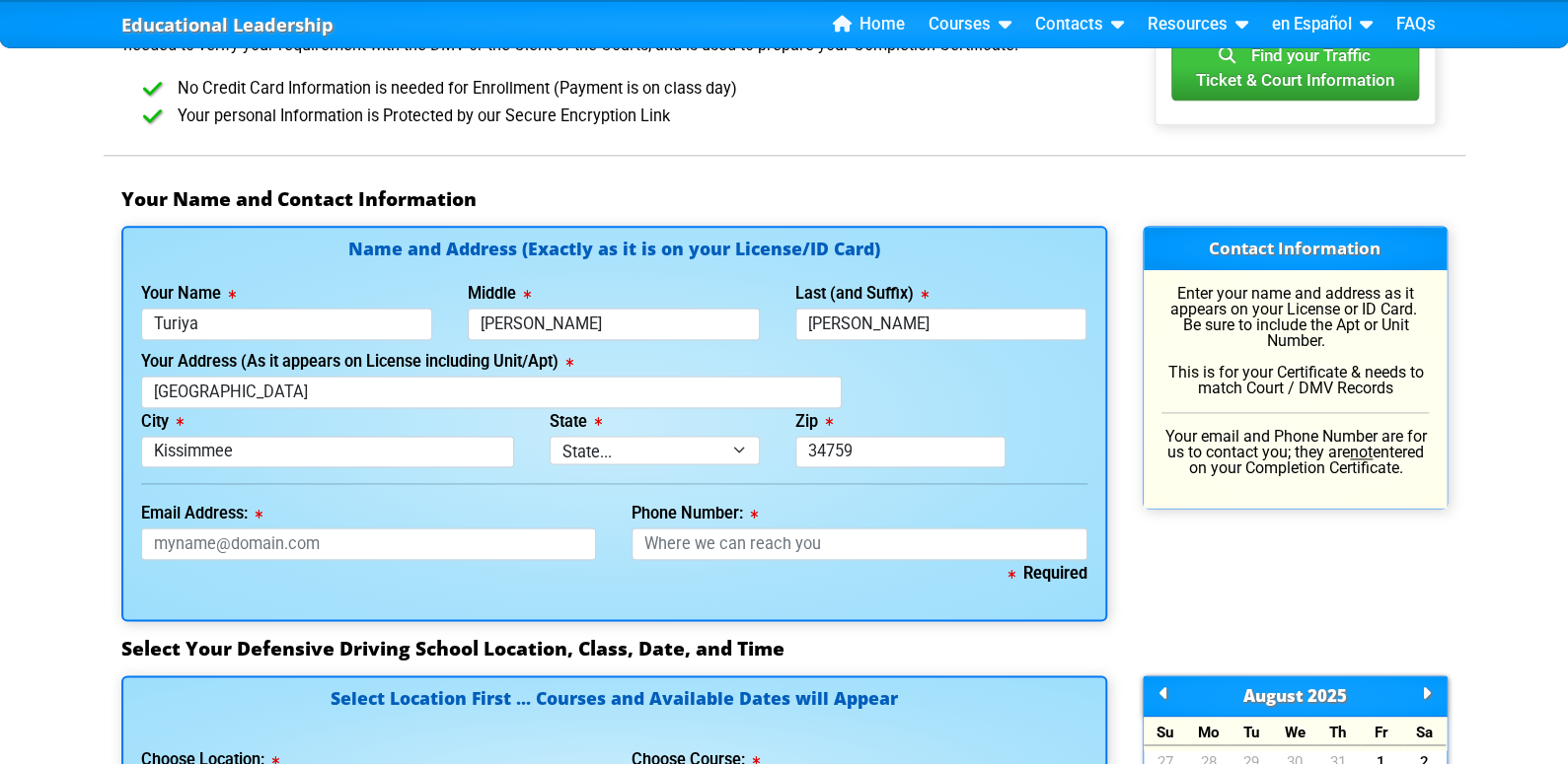
click at [362, 560] on div "Required" at bounding box center [614, 581] width 946 height 43
click at [335, 533] on input "Email Address:" at bounding box center [369, 544] width 456 height 33
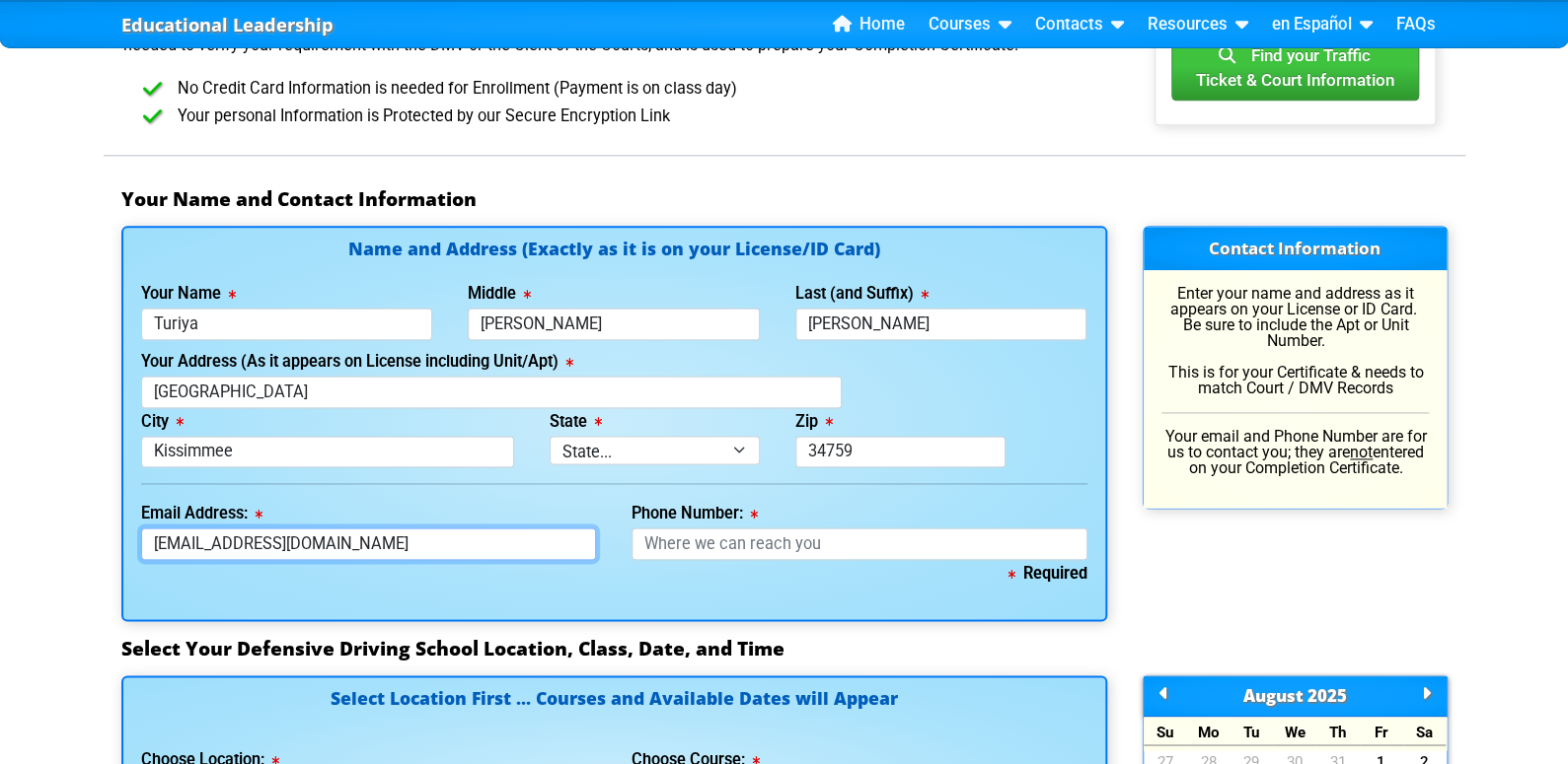
type input "[EMAIL_ADDRESS][DOMAIN_NAME]"
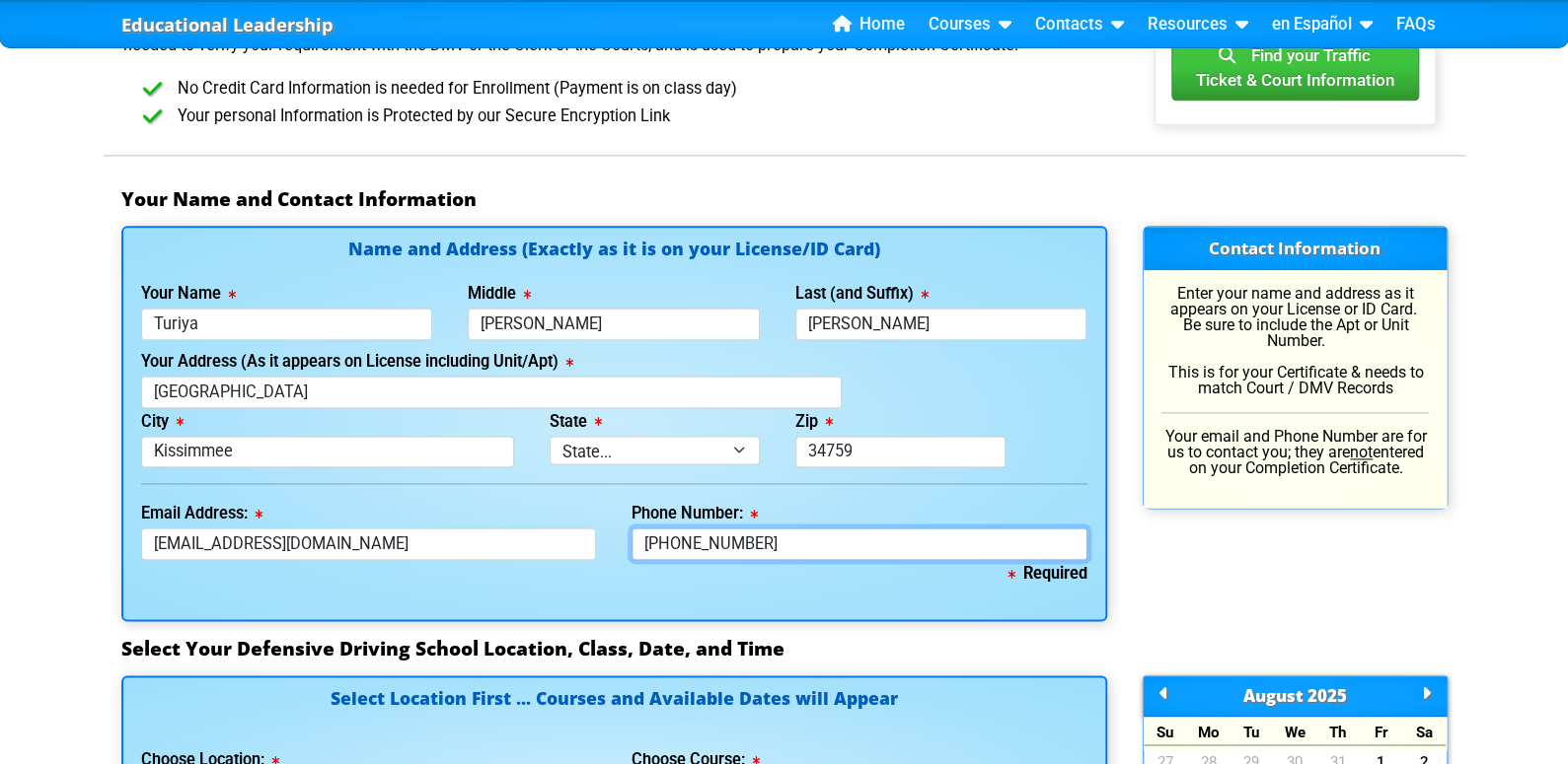
scroll to position [1578, 0]
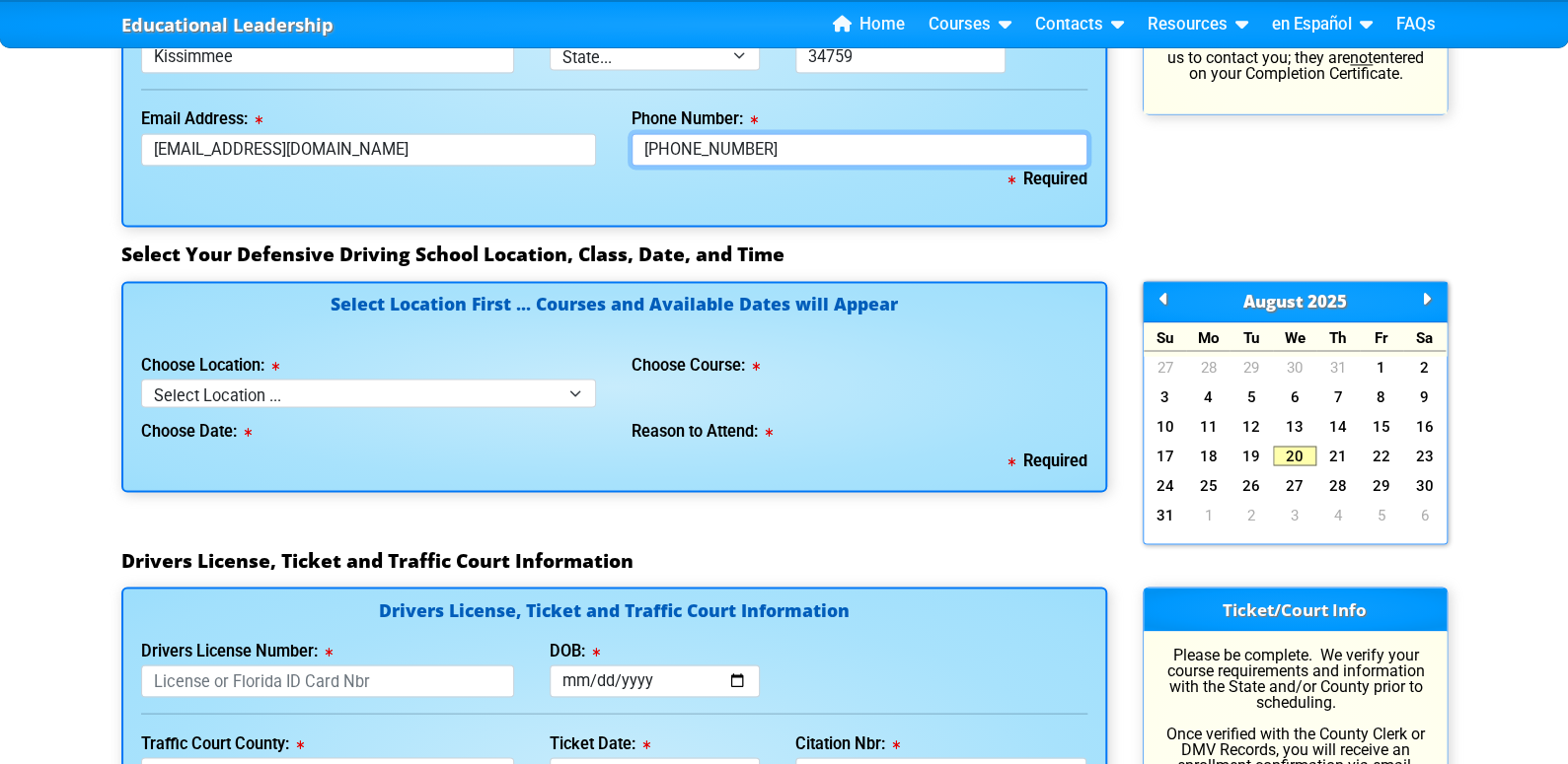
type input "[PHONE_NUMBER]"
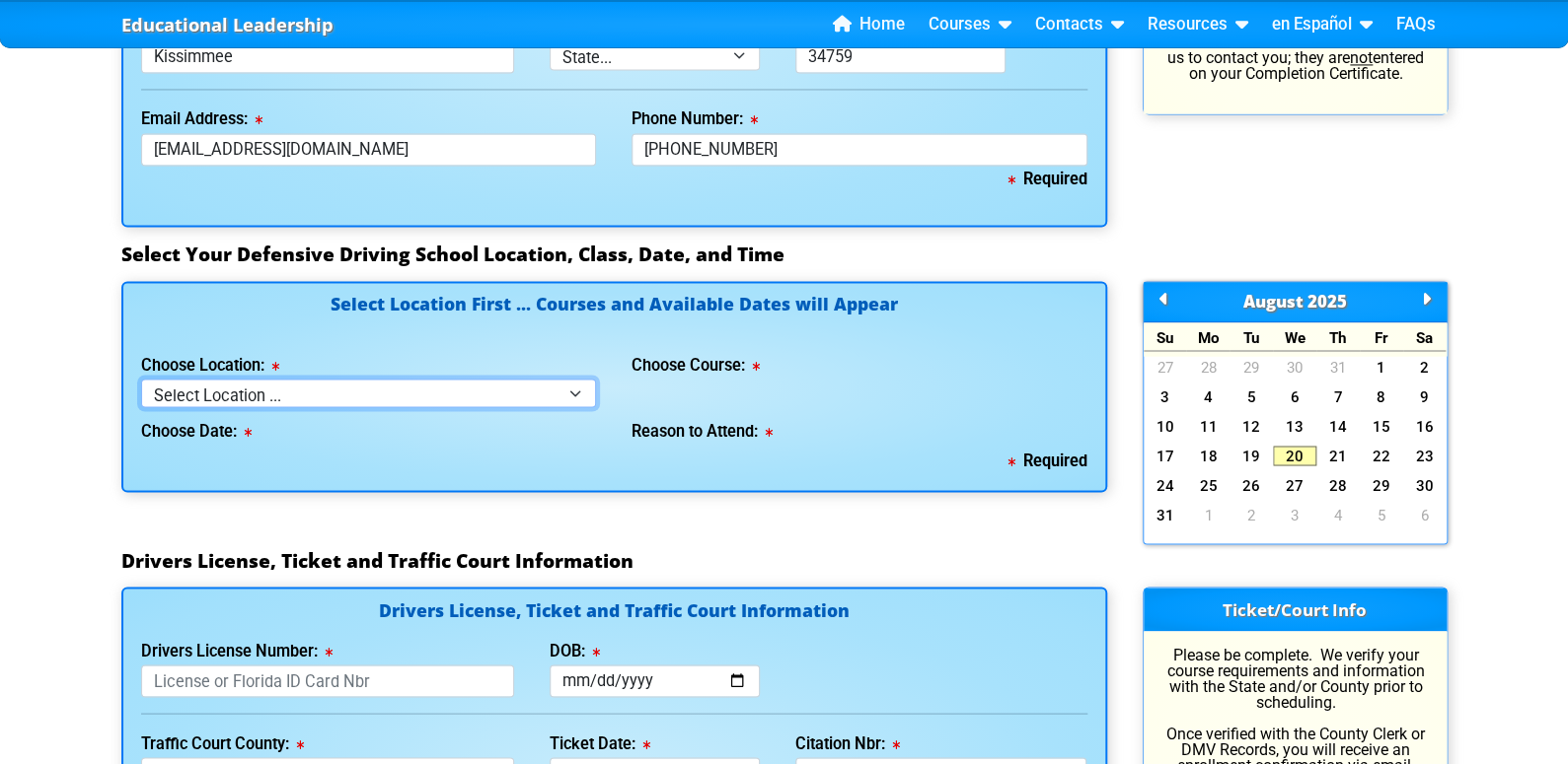
click at [562, 392] on select "Select Location ... Tampa Orlando Kissimmee [GEOGRAPHIC_DATA] - en español [GEO…" at bounding box center [369, 393] width 456 height 29
select select "4"
click at [141, 379] on select "Select Location ... Tampa Orlando Kissimmee [GEOGRAPHIC_DATA] - en español [GEO…" at bounding box center [369, 393] width 456 height 29
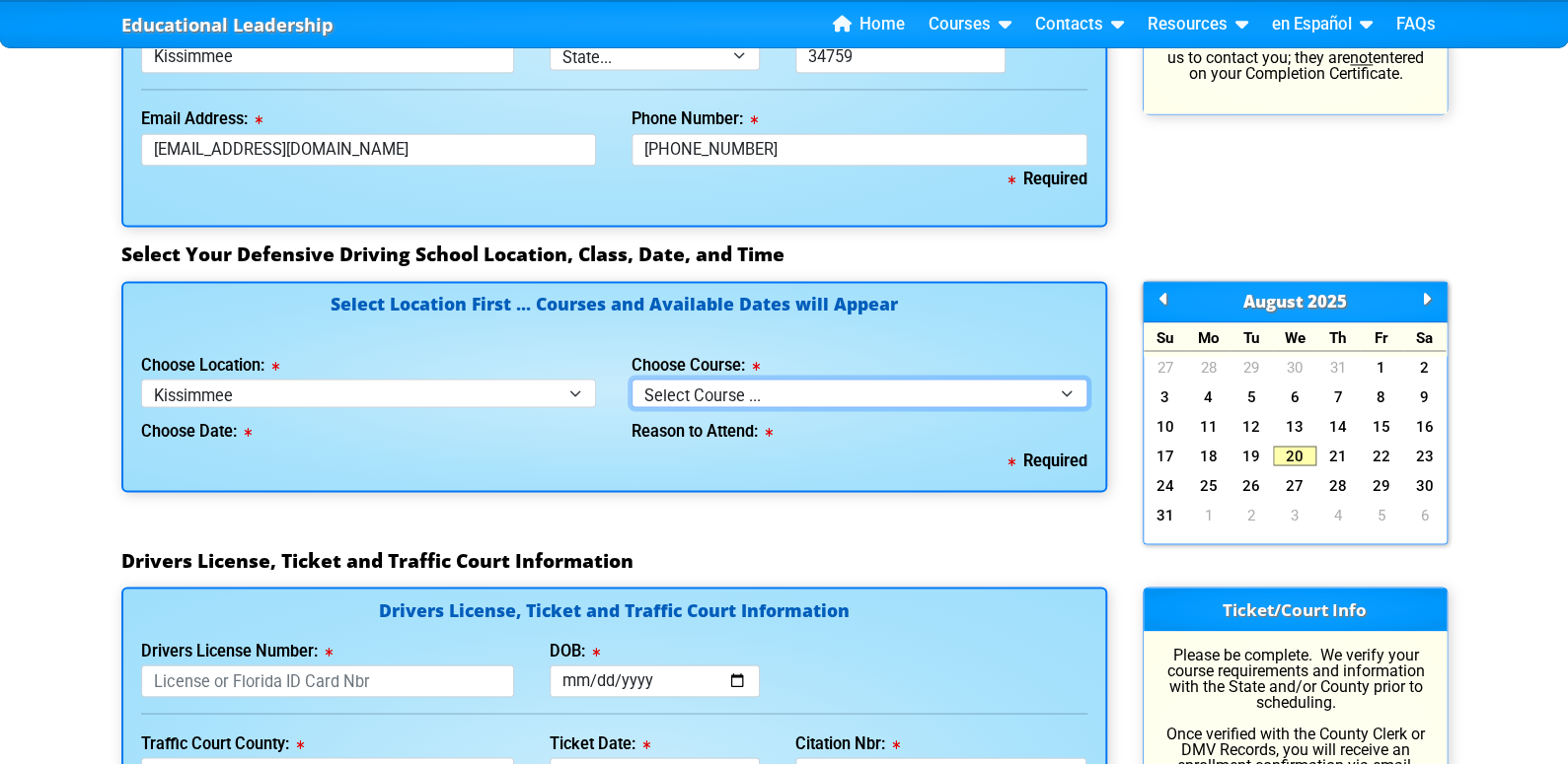
click at [807, 385] on select "Select Course ... 4 Hour BDI Class (Basic Course & TCAC) 4 Hour Under 25 Class …" at bounding box center [859, 393] width 456 height 29
select select "1"
click at [631, 379] on select "Select Course ... 4 Hour BDI Class (Basic Course & TCAC) 4 Hour Under 25 Class …" at bounding box center [859, 393] width 456 height 29
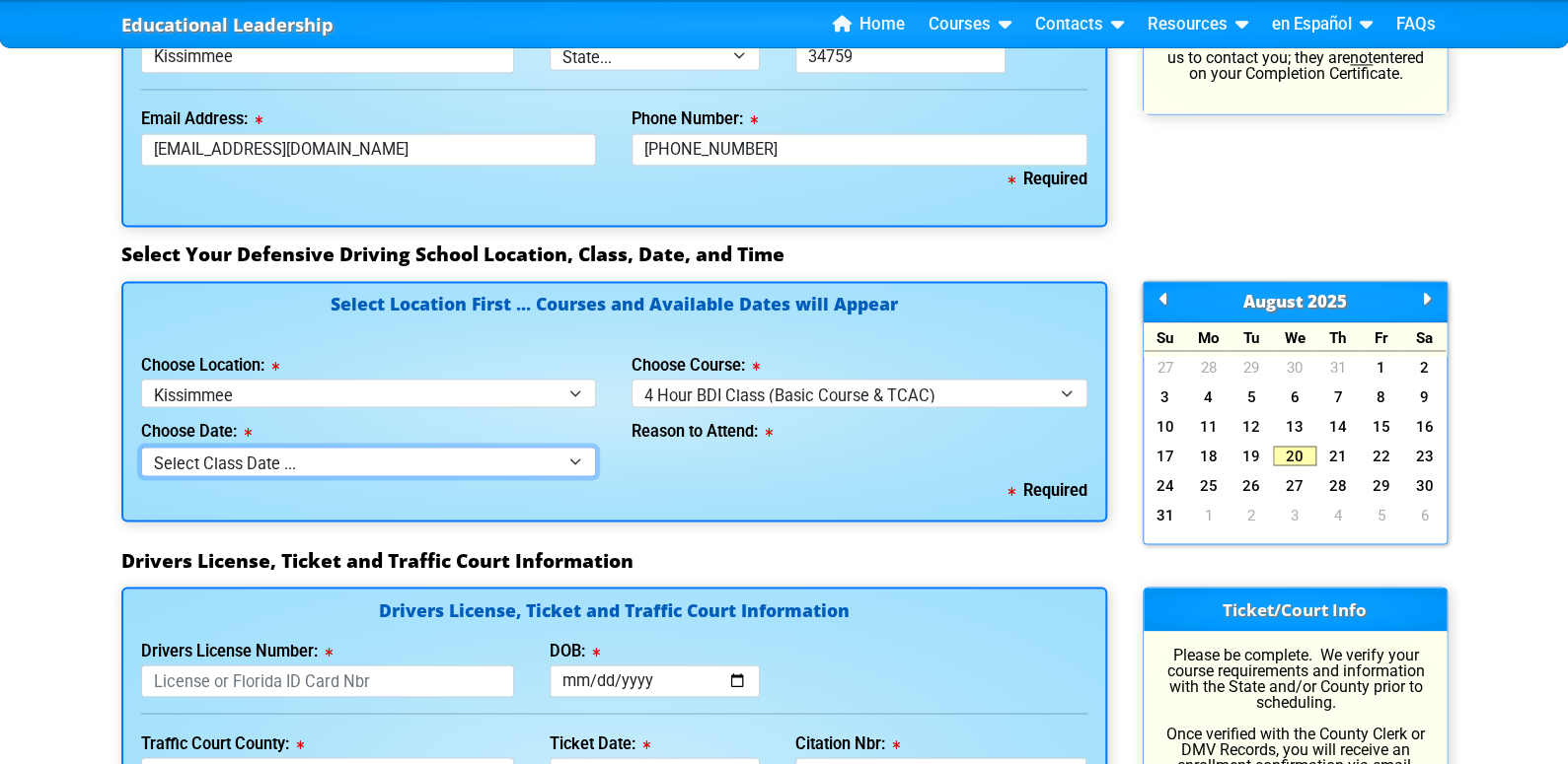
click at [552, 455] on select "Select Class Date ... [DATE] -- ([DATE] from 9:30am-1:30pm)" at bounding box center [369, 461] width 456 height 29
select select "[DATE], 4"
click at [141, 447] on select "Select Class Date ... [DATE] -- ([DATE] from 9:30am-1:30pm)" at bounding box center [369, 461] width 456 height 29
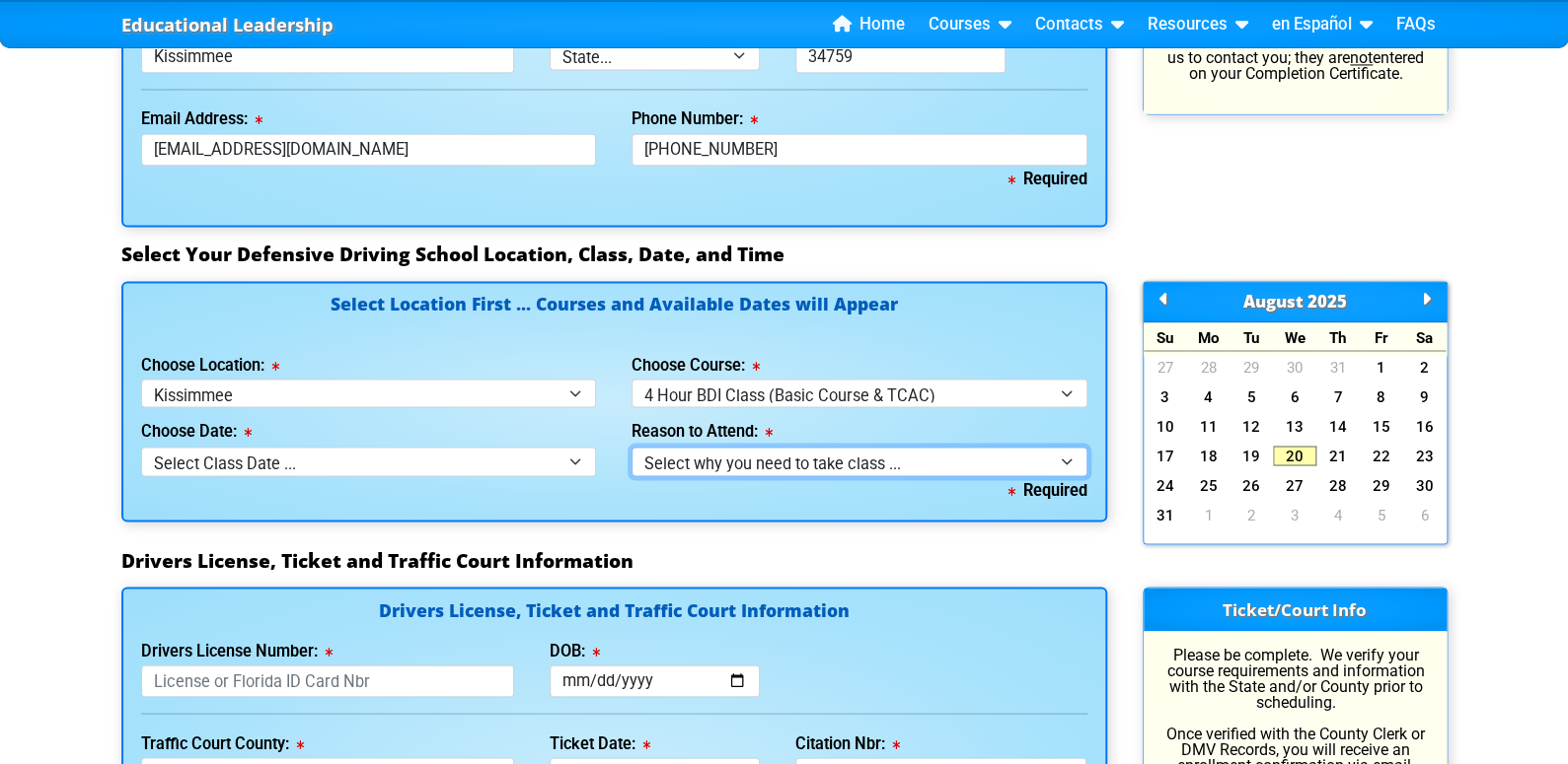
click at [844, 457] on select "Select why you need to take class ... Election for Traffic Ticket (No Points) C…" at bounding box center [859, 461] width 456 height 29
select select "BDI - Court Ordered"
click at [631, 447] on select "Select why you need to take class ... Election for Traffic Ticket (No Points) C…" at bounding box center [859, 461] width 456 height 29
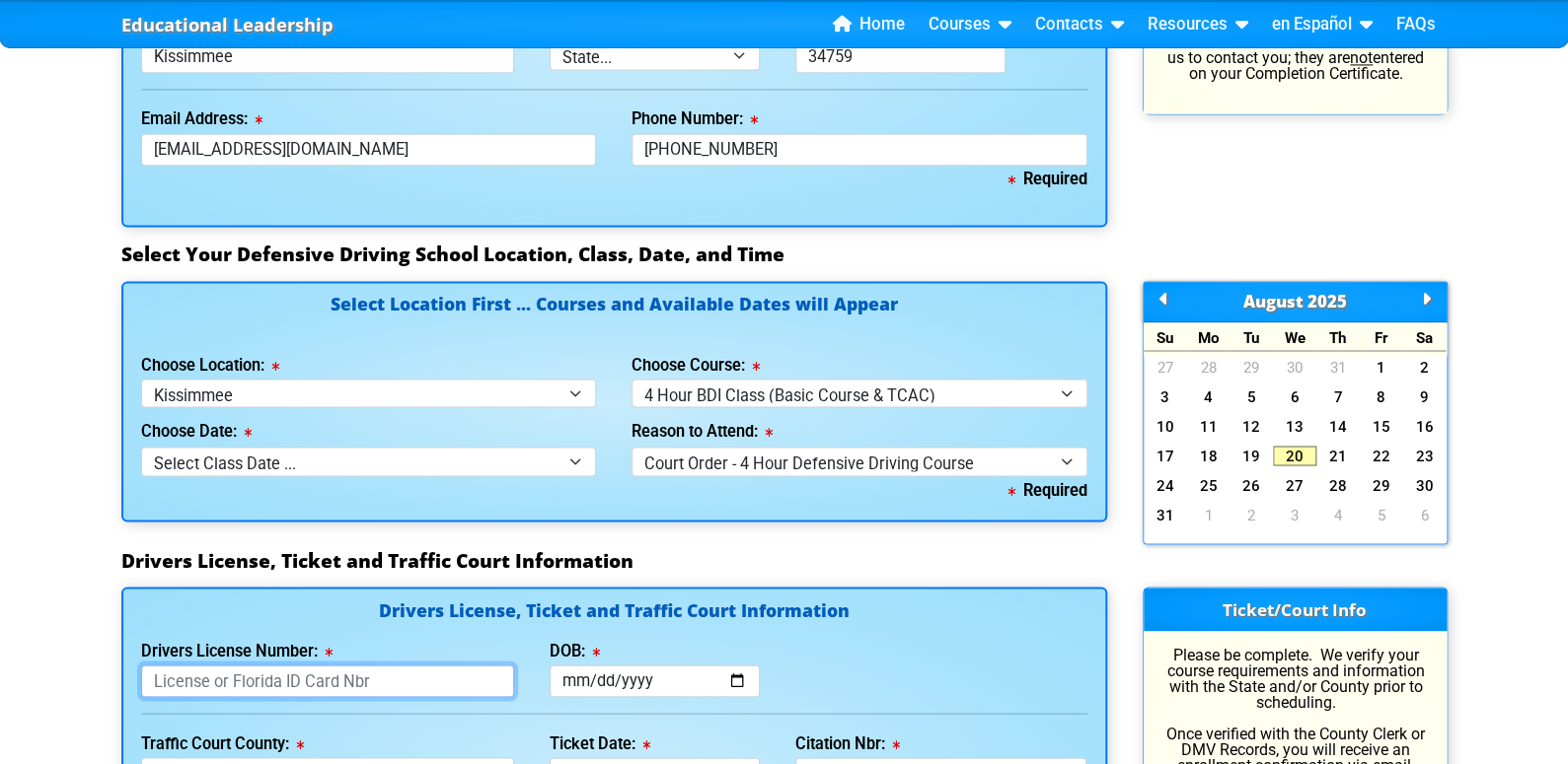
click at [394, 688] on input "Drivers License Number:" at bounding box center [328, 680] width 374 height 33
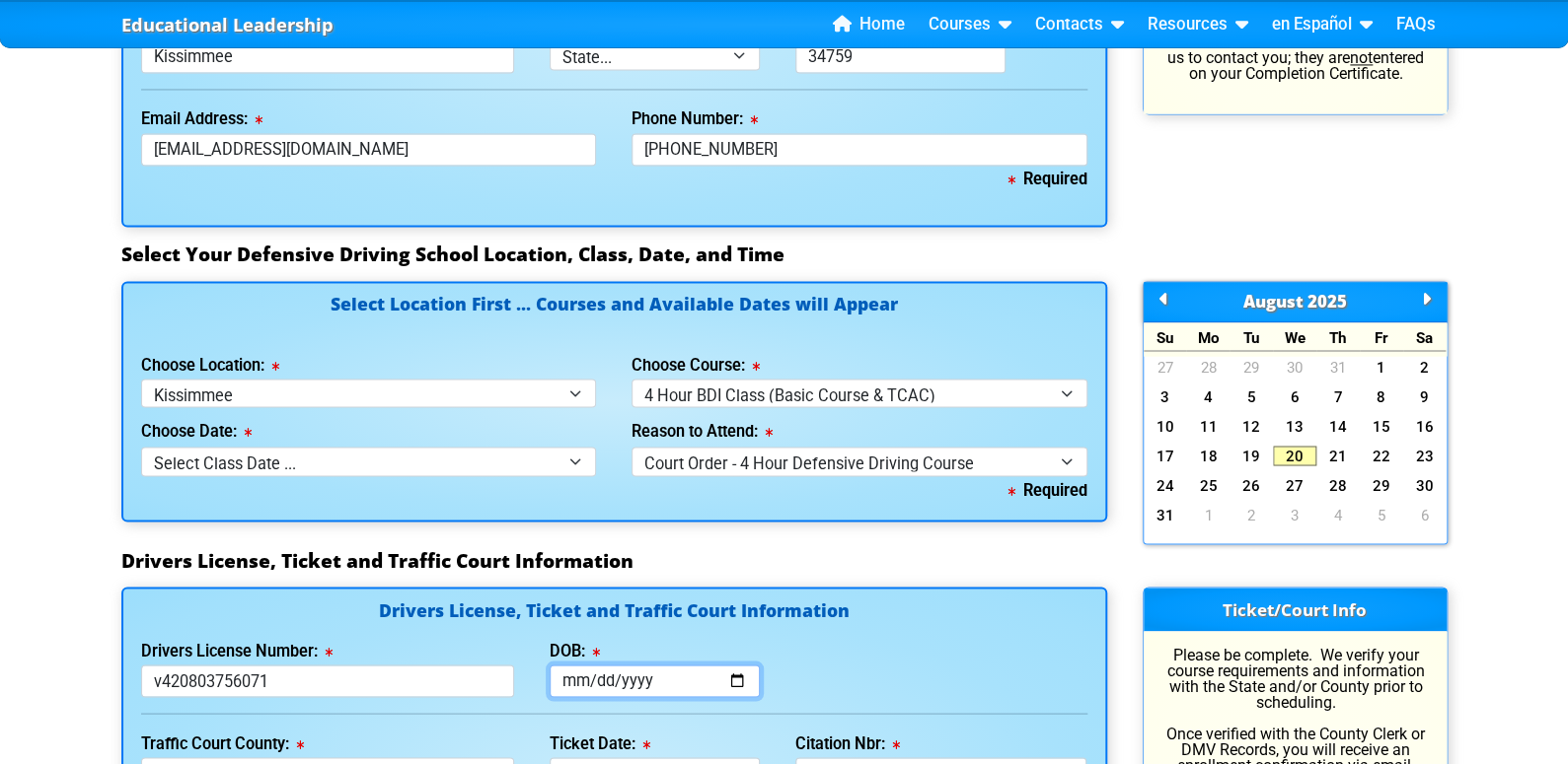
type input "V420803756071"
type input "[DATE]"
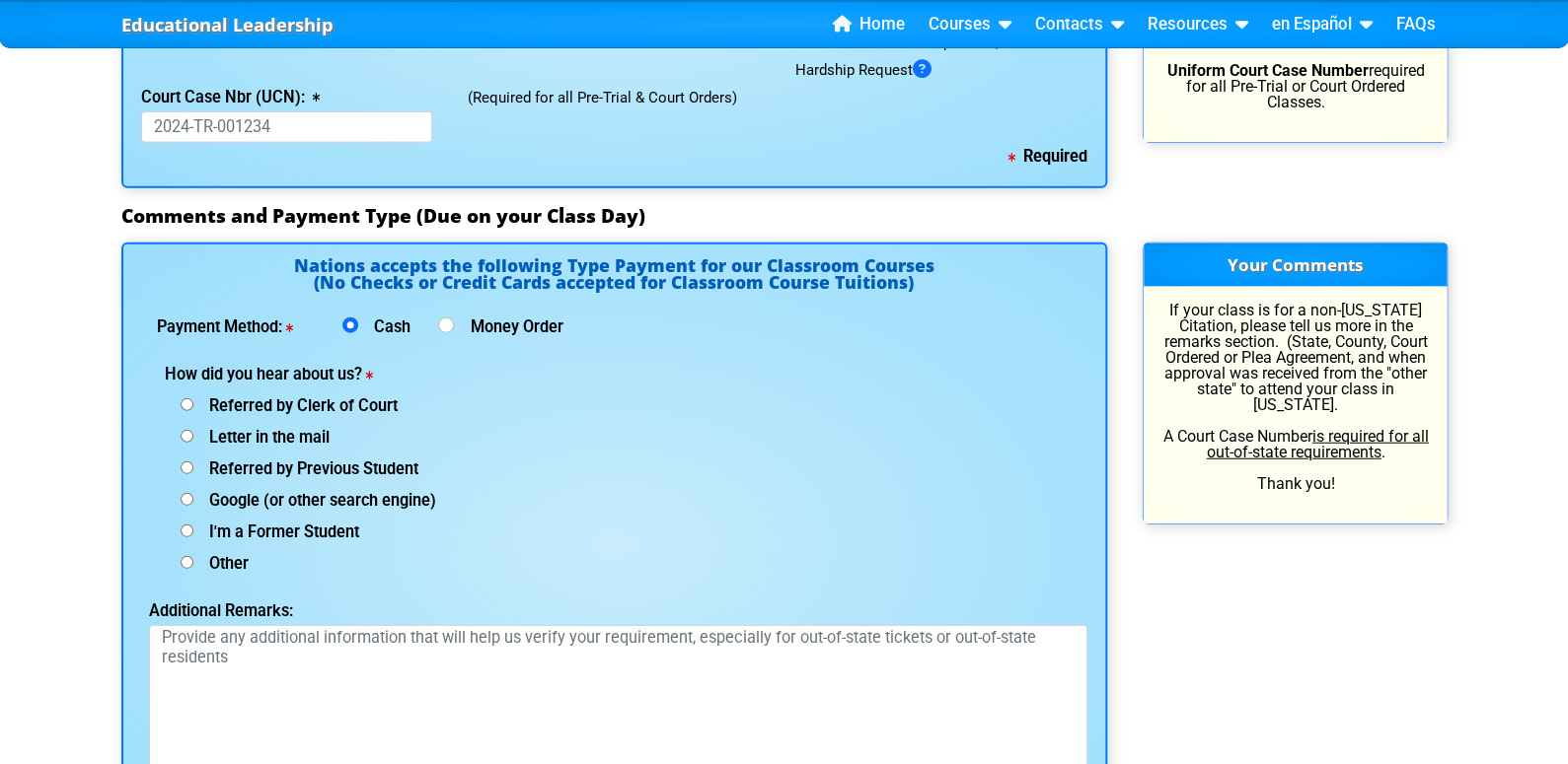
scroll to position [1972, 0]
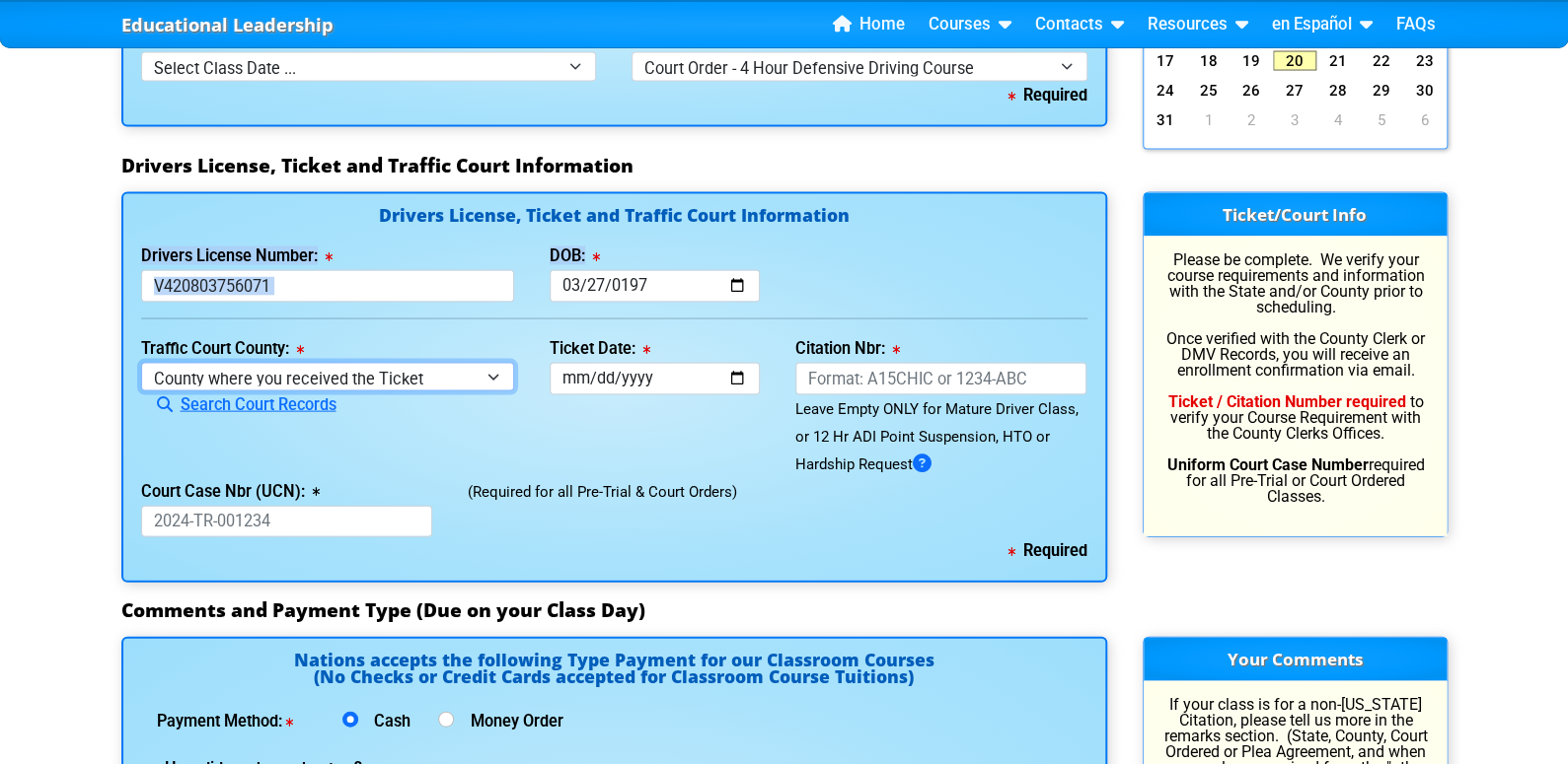
click at [350, 372] on select "County where you received the Ticket Out of State Out of State - [US_STATE] Out…" at bounding box center [328, 377] width 374 height 29
select select "{"countyName":"Polk","state":"[US_STATE]","uniqueId":"e7286f44-5574-4ff7-a3b5-a…"
click at [141, 363] on select "County where you received the Ticket Out of State Out of State - [US_STATE] Out…" at bounding box center [328, 377] width 374 height 29
click at [739, 377] on input "Ticket Date:" at bounding box center [654, 379] width 210 height 33
type input "[DATE]"
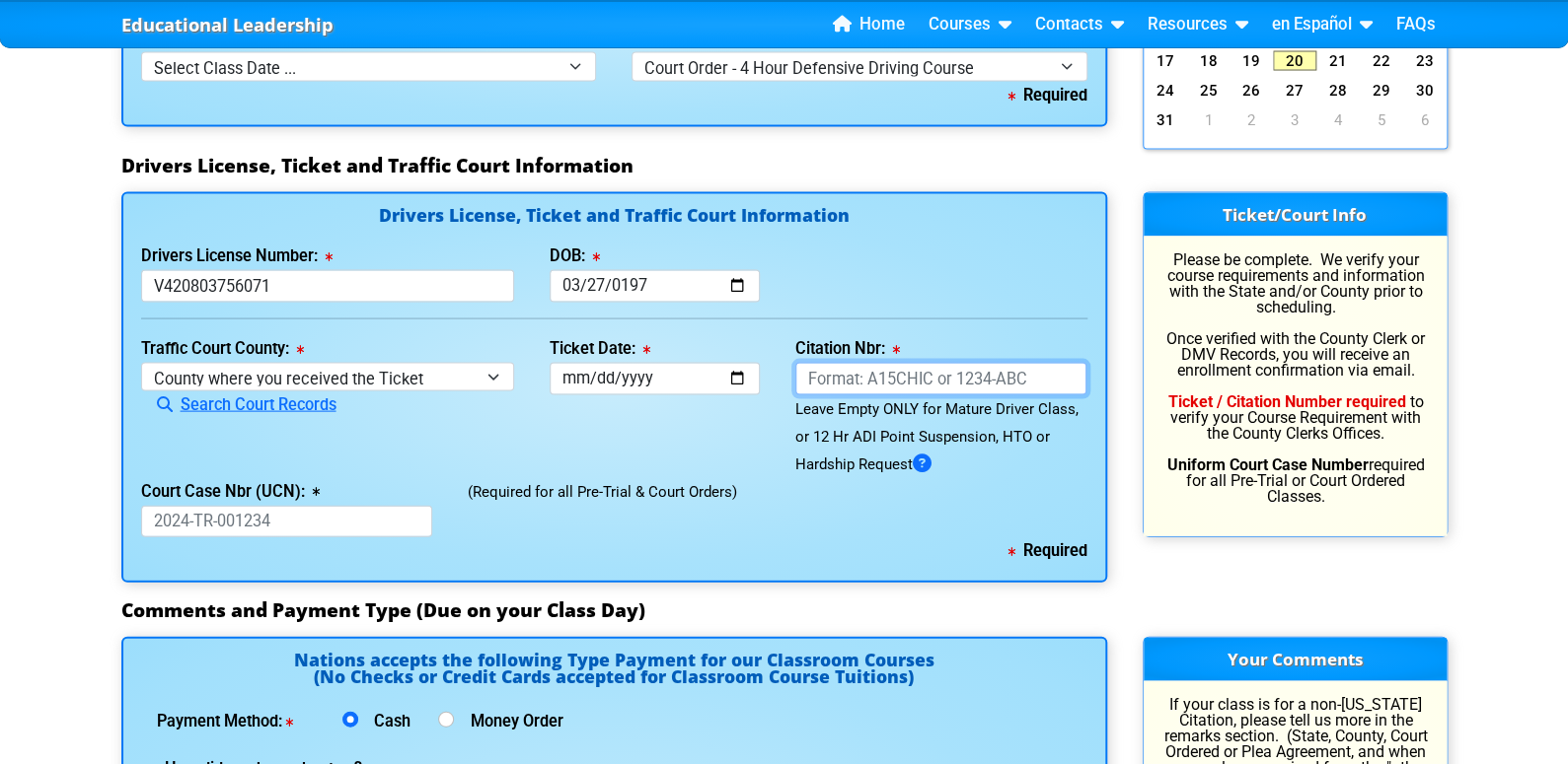
click at [826, 382] on input "Citation Nbr:" at bounding box center [941, 379] width 292 height 33
type input "AEZ5R2E"
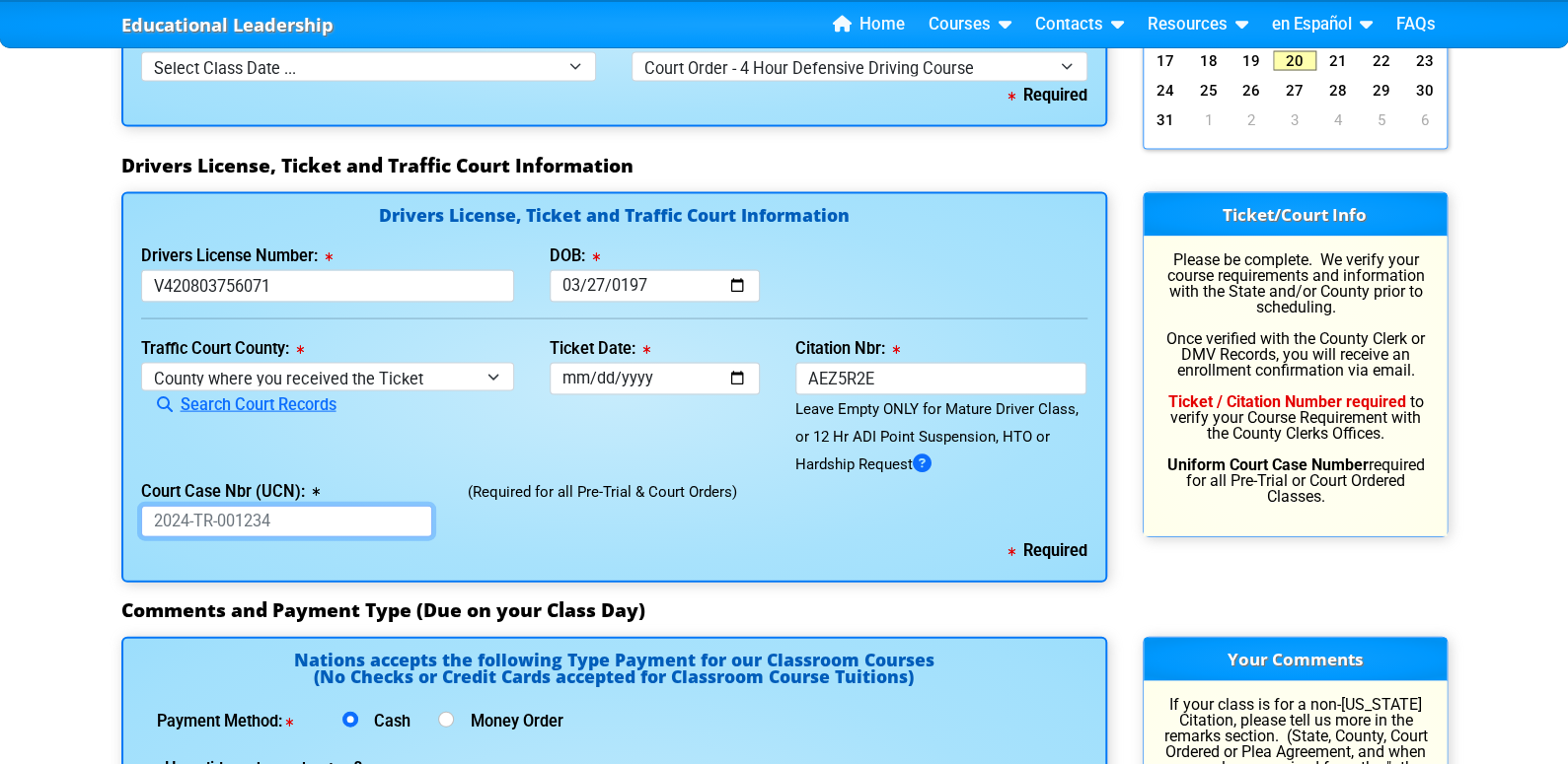
click at [249, 524] on input "Court Case Nbr (UCN):" at bounding box center [287, 522] width 292 height 33
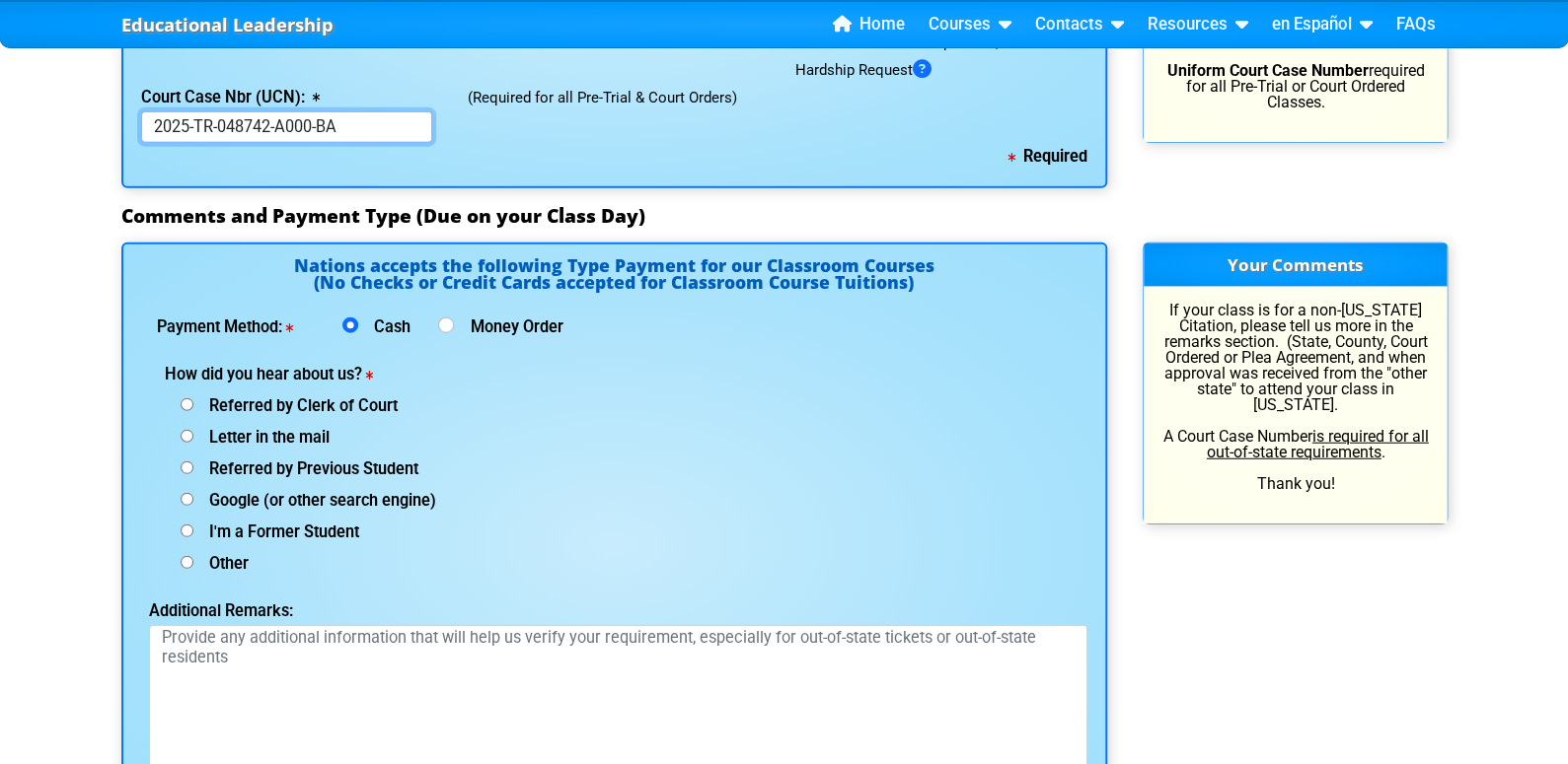
type input "2025-TR-048742-A000-BA"
click at [420, 501] on span "Google (or other search engine)" at bounding box center [315, 500] width 243 height 19
click at [194, 412] on input "Google (or other search engine)" at bounding box center [187, 405] width 13 height 13
radio input "true"
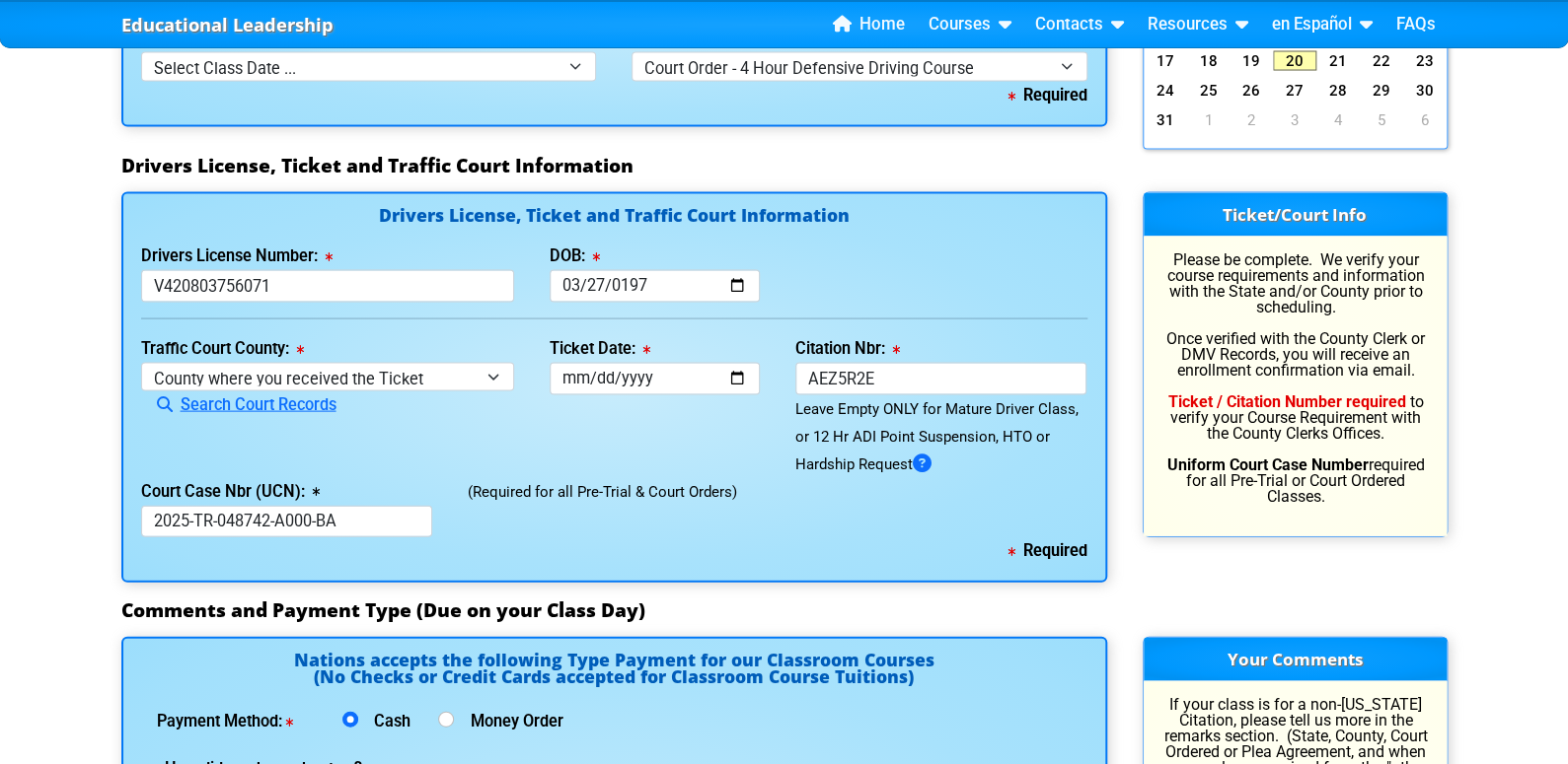
scroll to position [1578, 0]
